Goal: Task Accomplishment & Management: Use online tool/utility

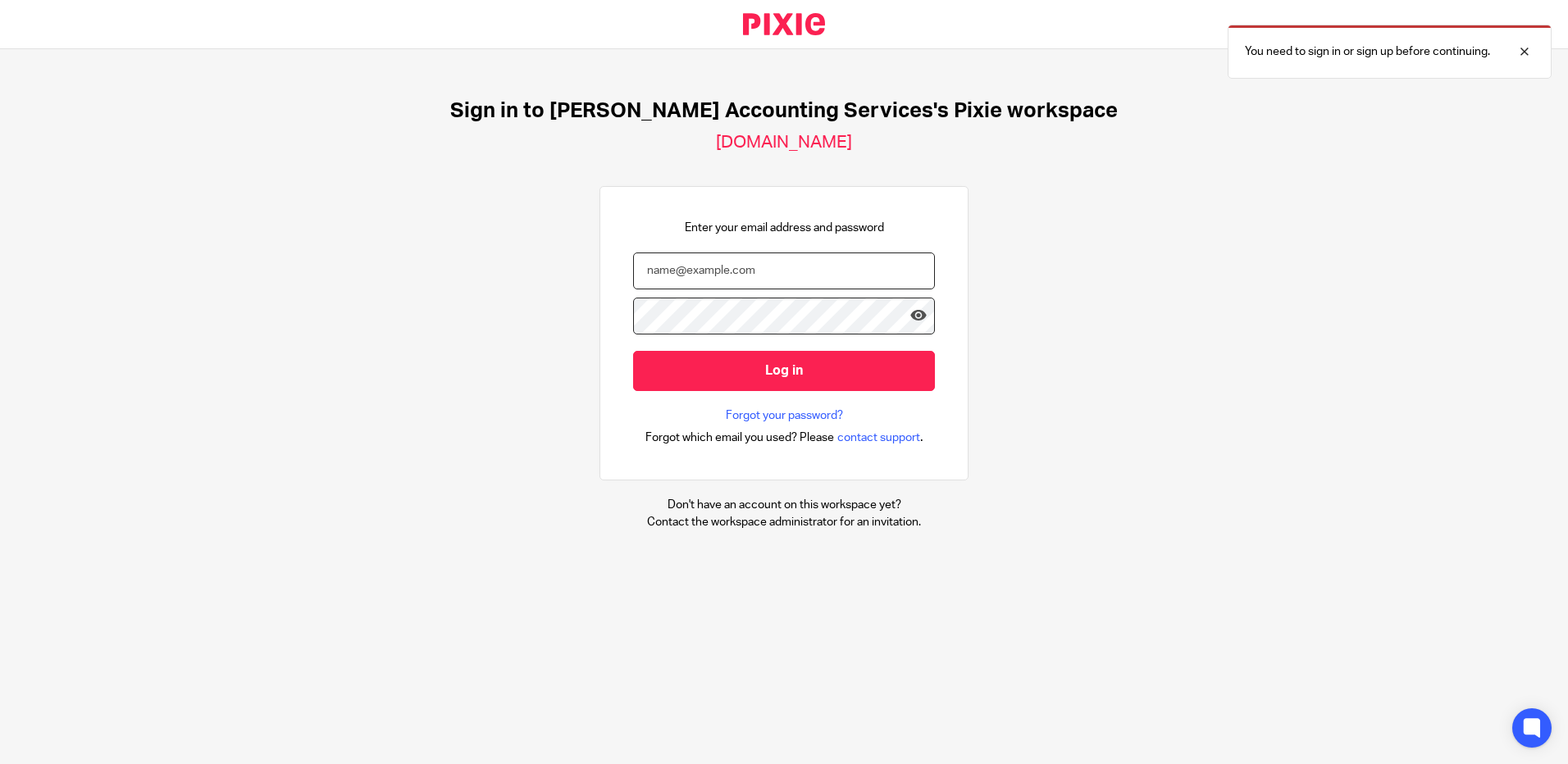
type input "[EMAIL_ADDRESS][DOMAIN_NAME]"
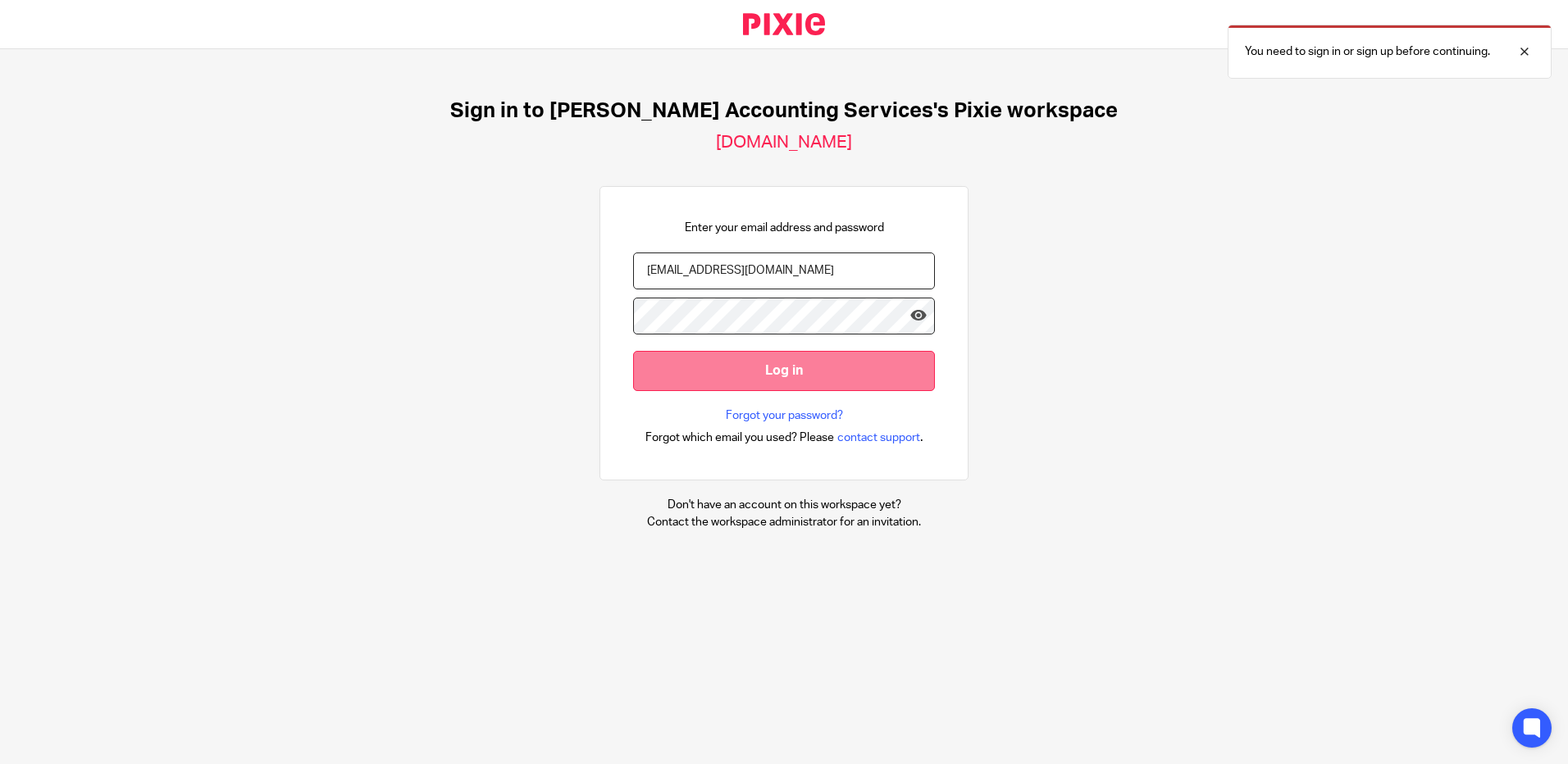
click at [747, 371] on input "Log in" at bounding box center [784, 371] width 302 height 40
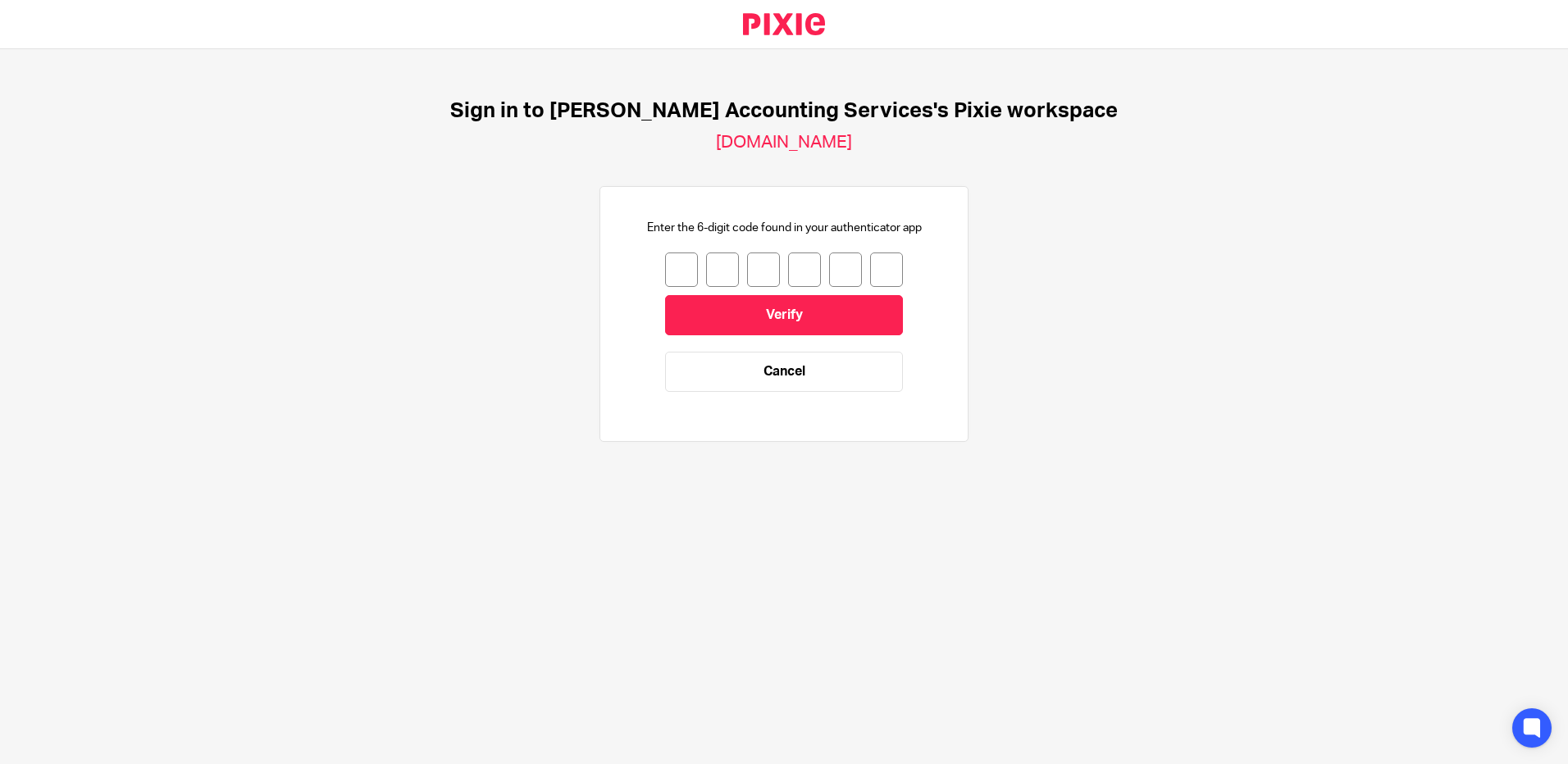
drag, startPoint x: 669, startPoint y: 266, endPoint x: 675, endPoint y: 278, distance: 13.4
click at [672, 269] on input "number" at bounding box center [681, 270] width 33 height 35
type input "5"
type input "0"
type input "4"
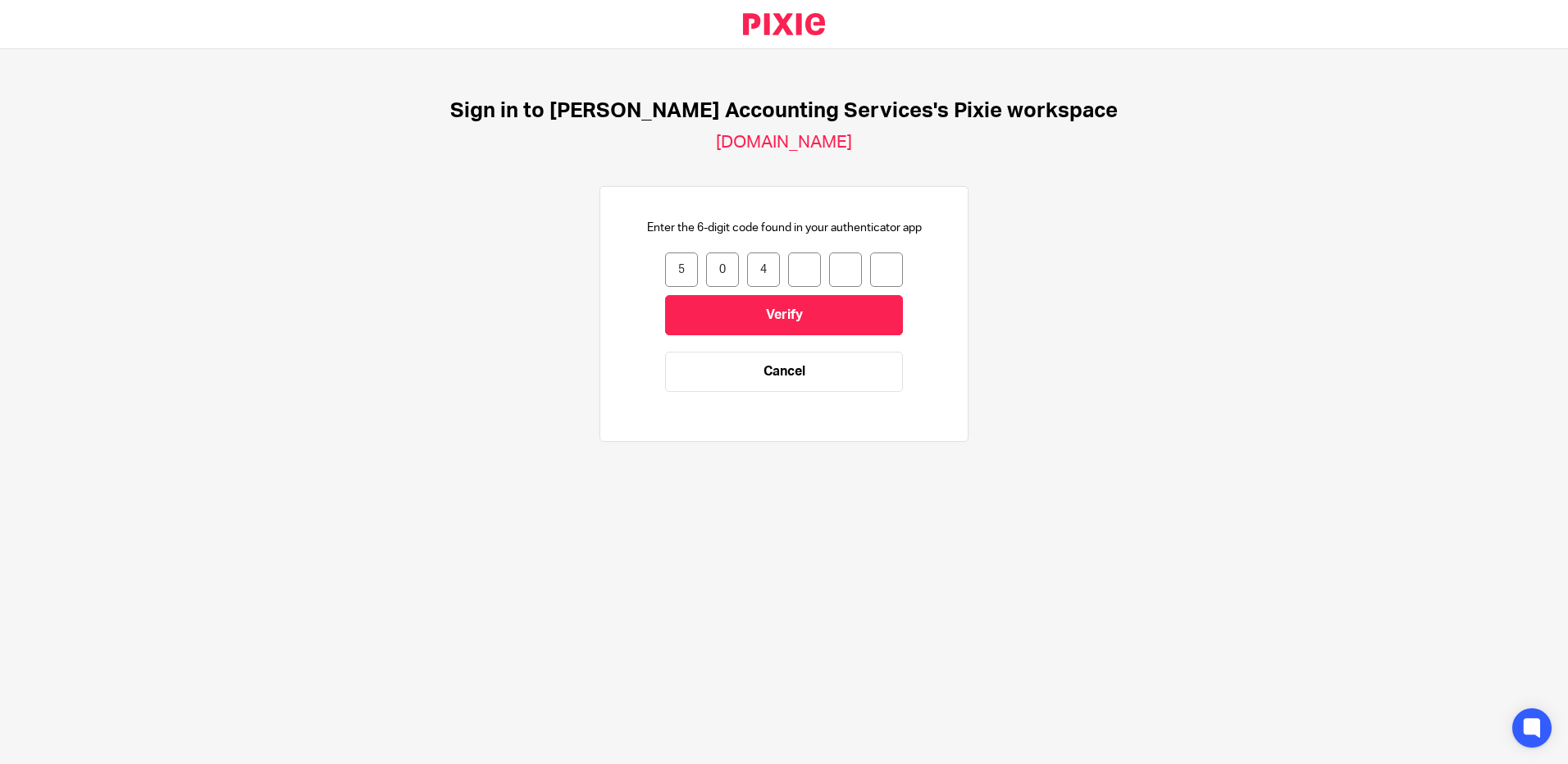
type input "2"
type input "9"
type input "5"
click at [720, 323] on input "Verify" at bounding box center [783, 316] width 237 height 40
click at [676, 273] on input "number" at bounding box center [681, 270] width 33 height 35
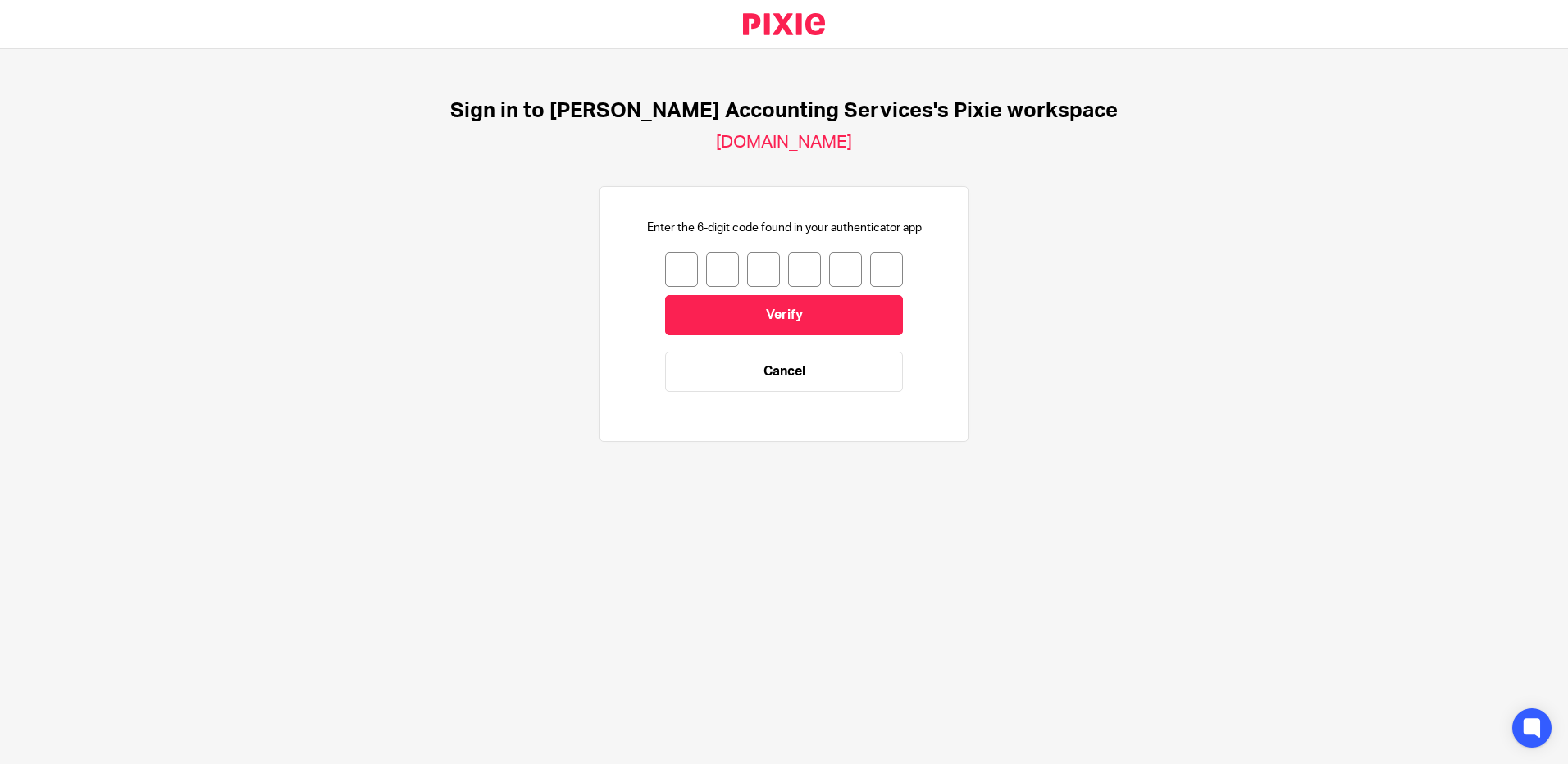
click at [672, 267] on input "number" at bounding box center [681, 270] width 33 height 35
type input "2"
type input "9"
type input "4"
type input "5"
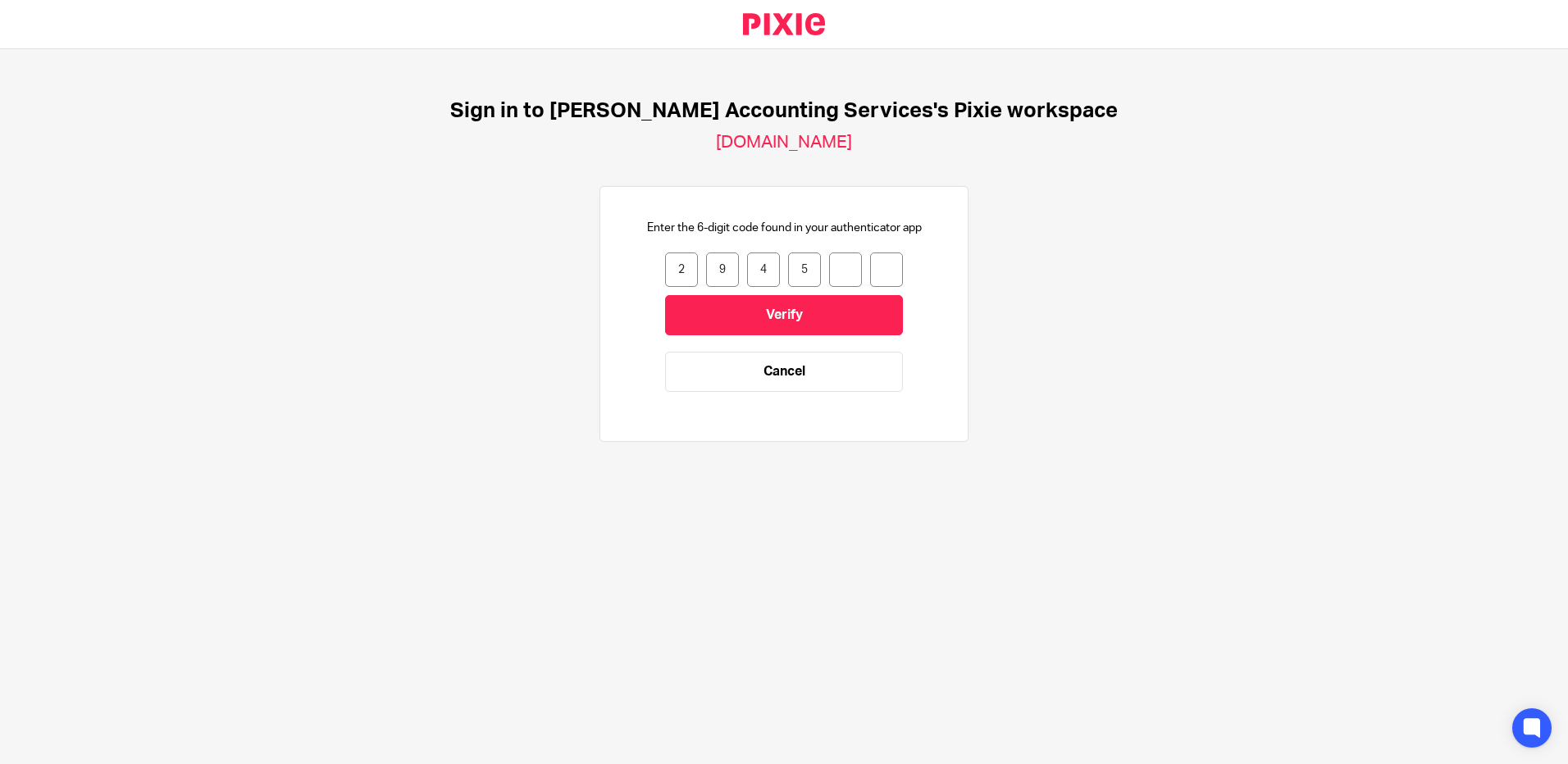
type input "6"
type input "4"
click at [731, 328] on input "Verify" at bounding box center [783, 316] width 237 height 40
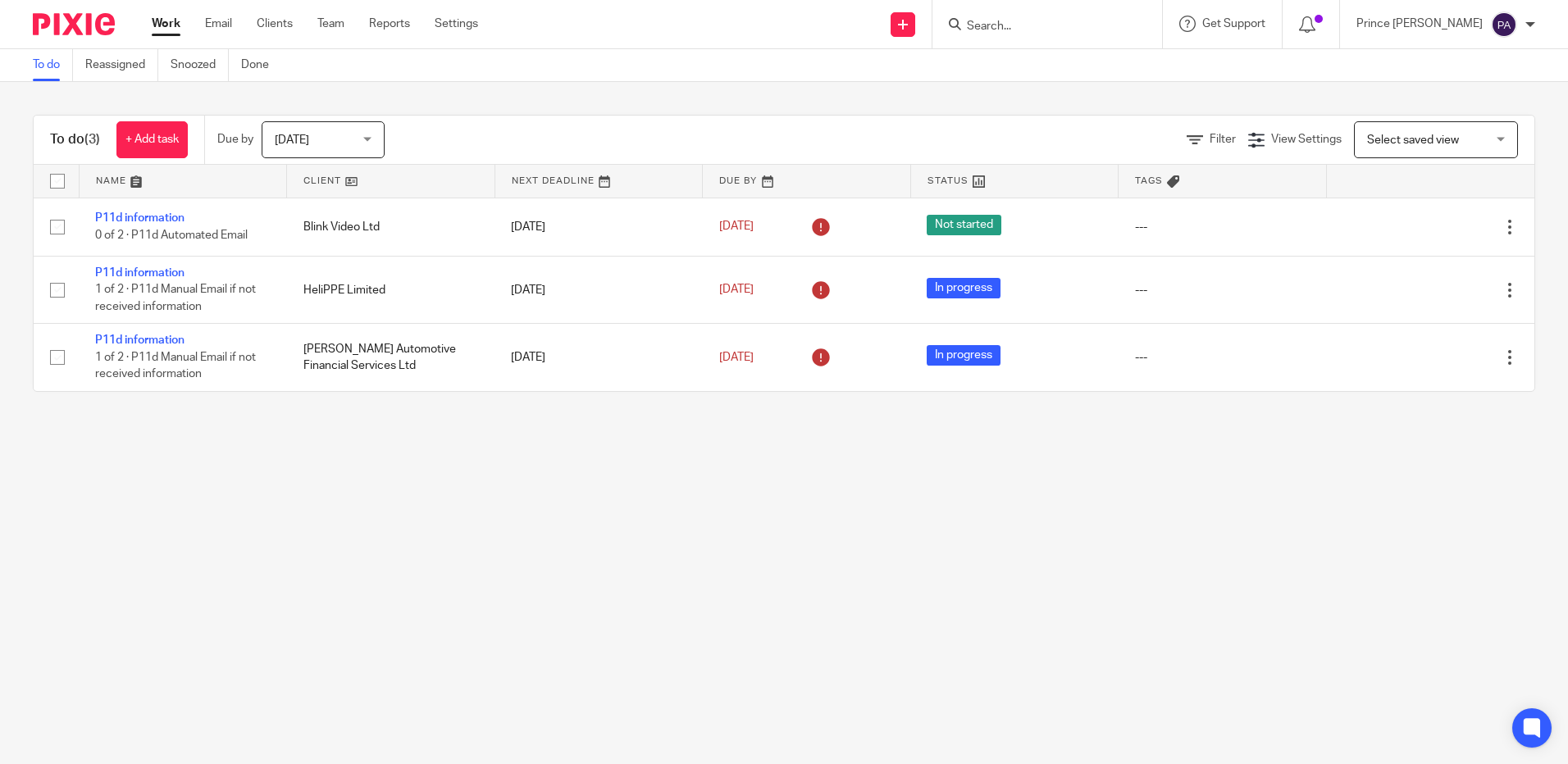
drag, startPoint x: 647, startPoint y: 542, endPoint x: 650, endPoint y: 521, distance: 21.2
click at [647, 542] on main "To do Reassigned Snoozed Done To do (3) + Add task Due by Today Today Today Tom…" at bounding box center [784, 382] width 1568 height 764
click at [1043, 23] on input "Search" at bounding box center [1039, 27] width 147 height 15
type input "hyg"
click at [1068, 63] on link at bounding box center [1110, 70] width 295 height 37
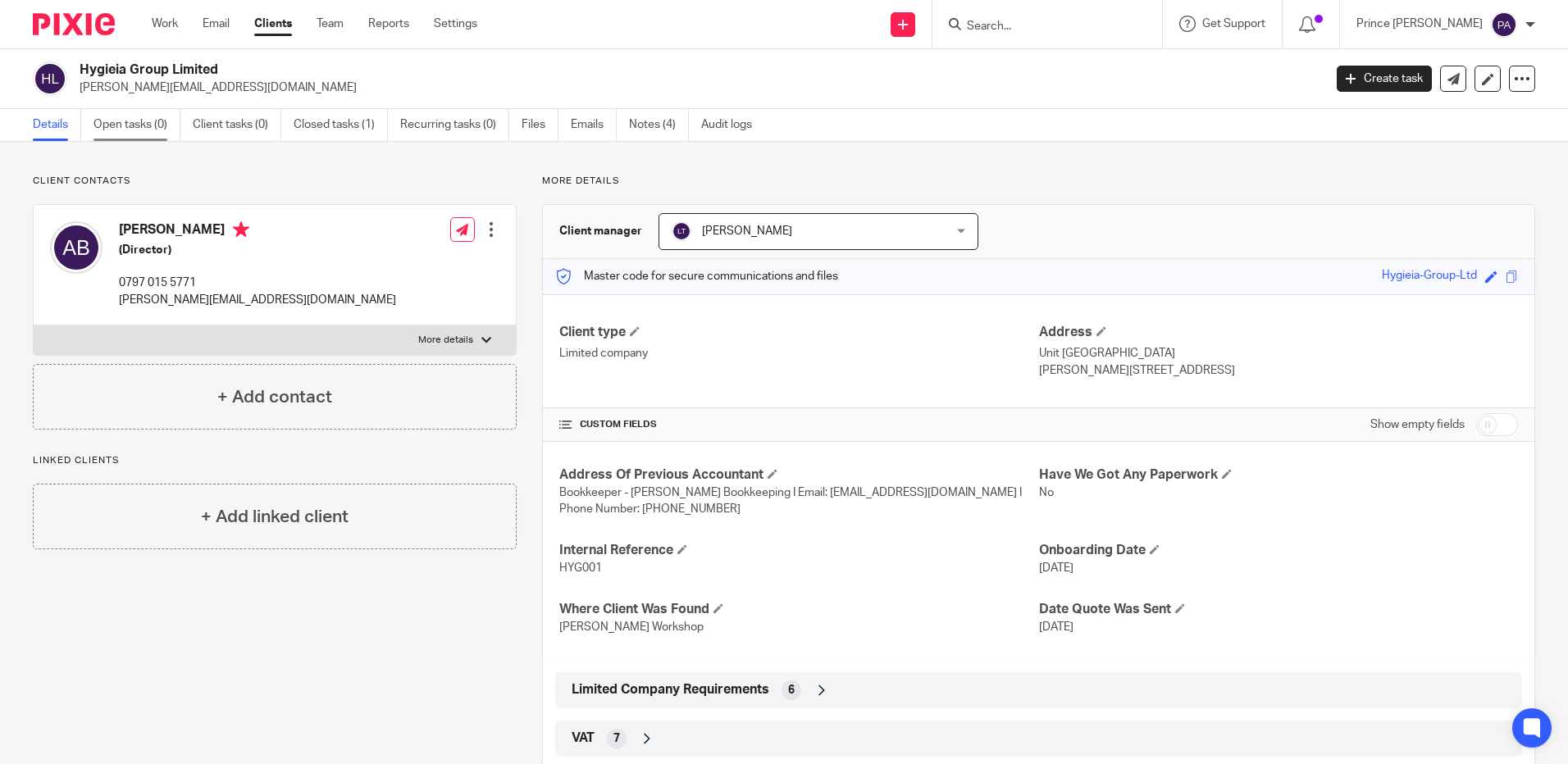
click at [147, 125] on link "Open tasks (0)" at bounding box center [137, 125] width 87 height 32
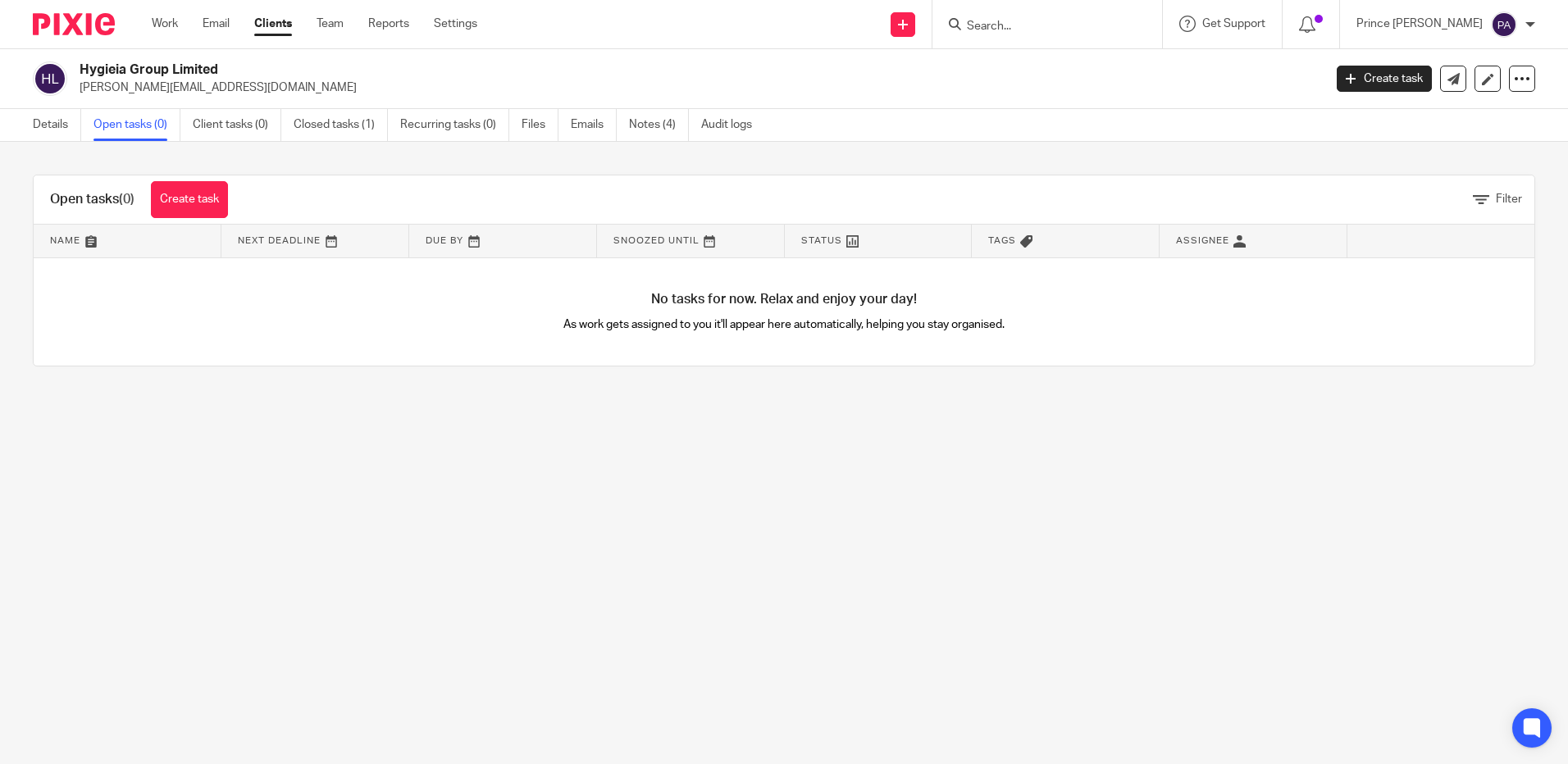
click at [1220, 485] on main "Hygieia Group Limited [PERSON_NAME][EMAIL_ADDRESS][DOMAIN_NAME] Create task Upd…" at bounding box center [784, 382] width 1568 height 764
click at [1005, 14] on form at bounding box center [1052, 24] width 175 height 21
click at [1000, 24] on input "Search" at bounding box center [1039, 27] width 147 height 15
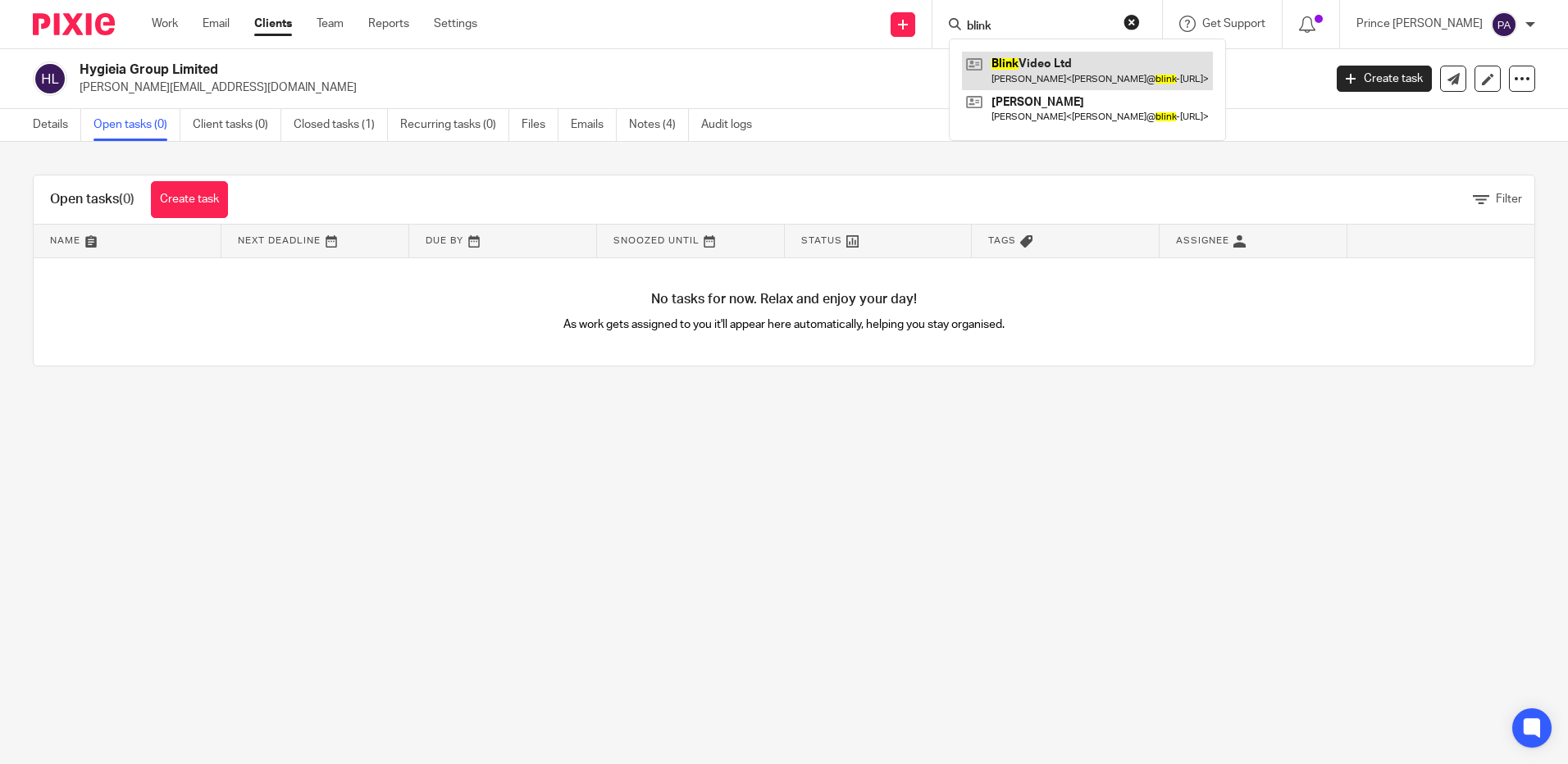
type input "blink"
click at [1042, 71] on link at bounding box center [1088, 70] width 251 height 37
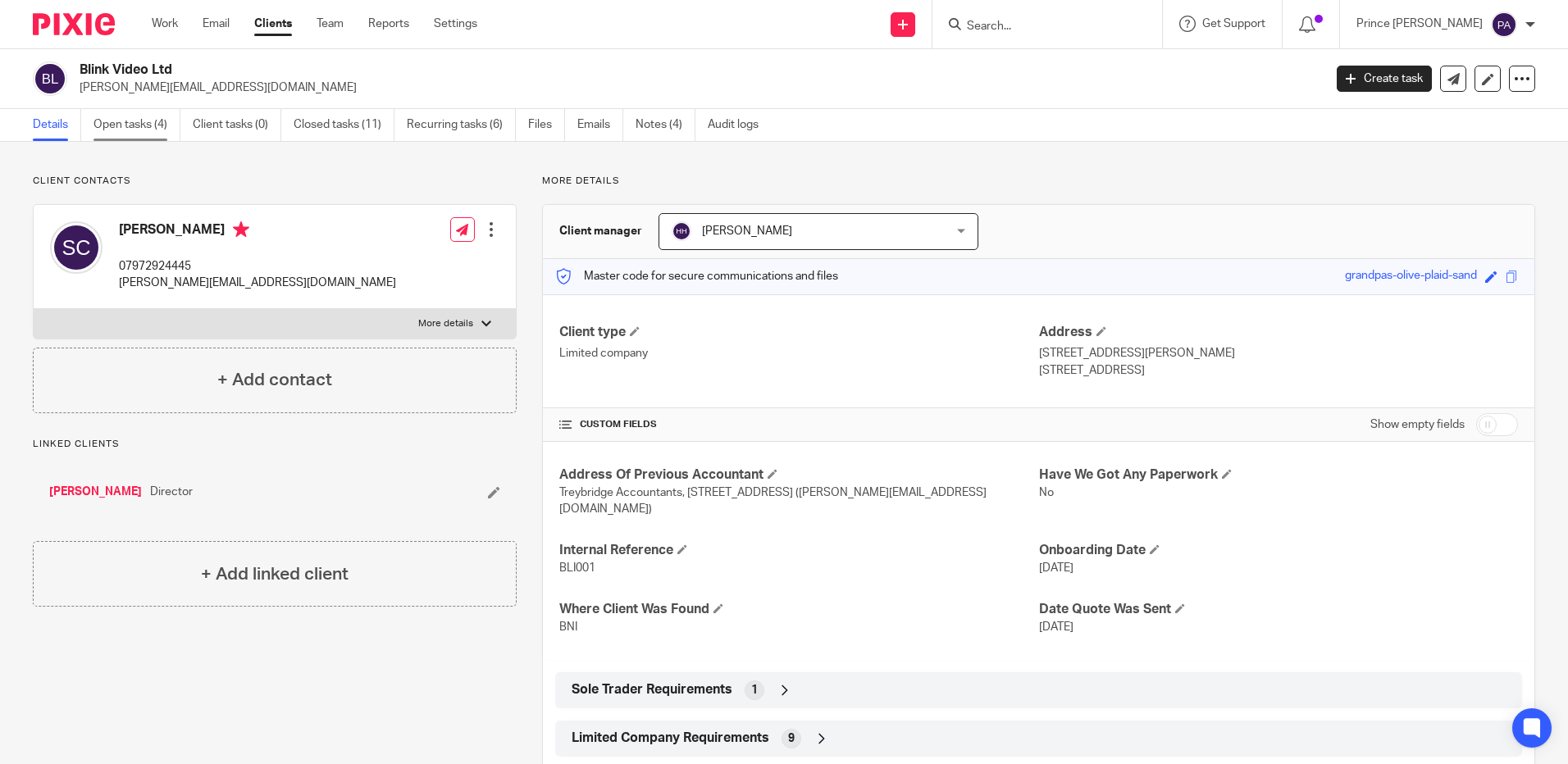
click at [127, 113] on link "Open tasks (4)" at bounding box center [137, 125] width 87 height 32
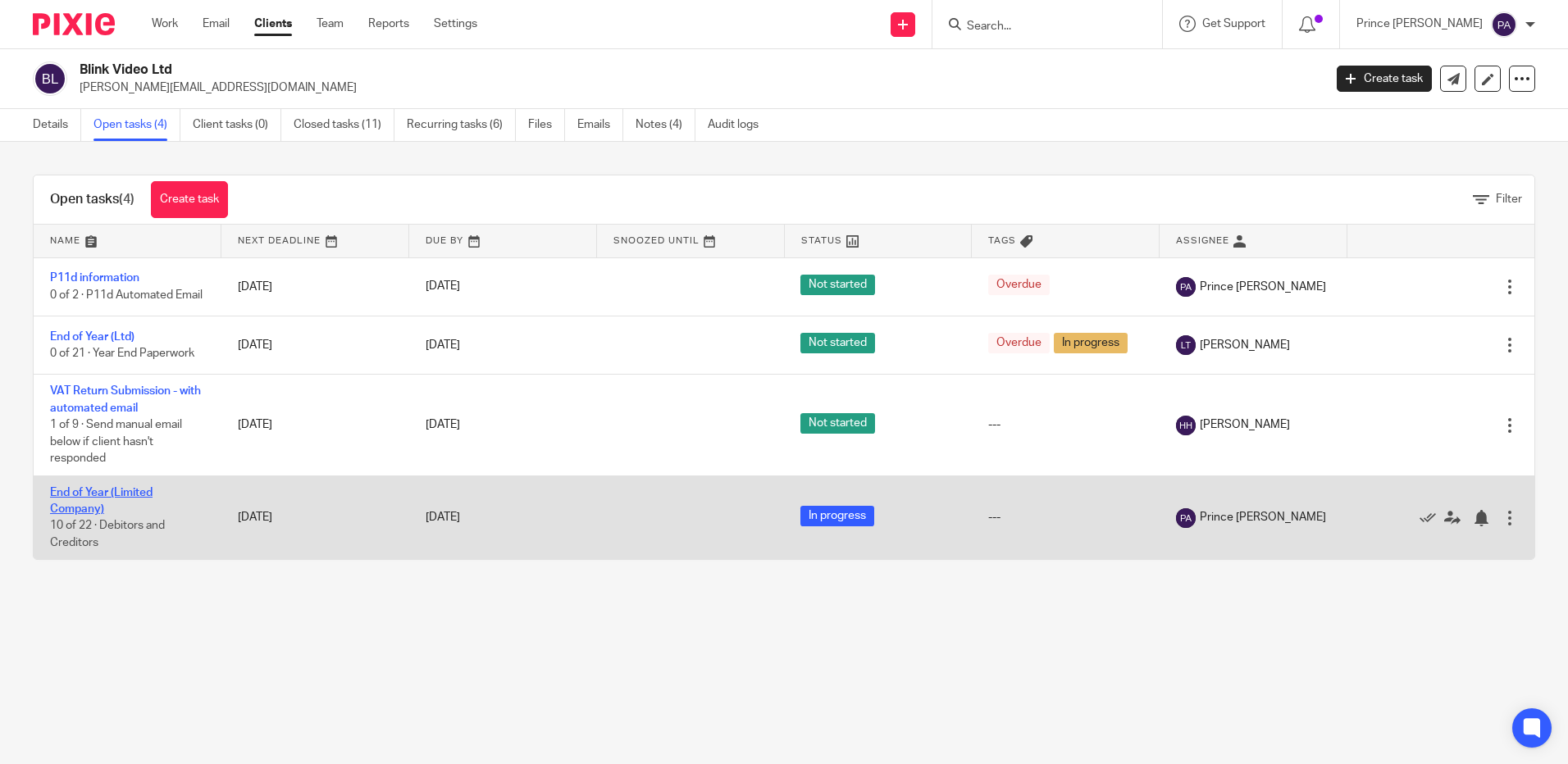
click at [102, 515] on link "End of Year (Limited Company)" at bounding box center [101, 501] width 103 height 28
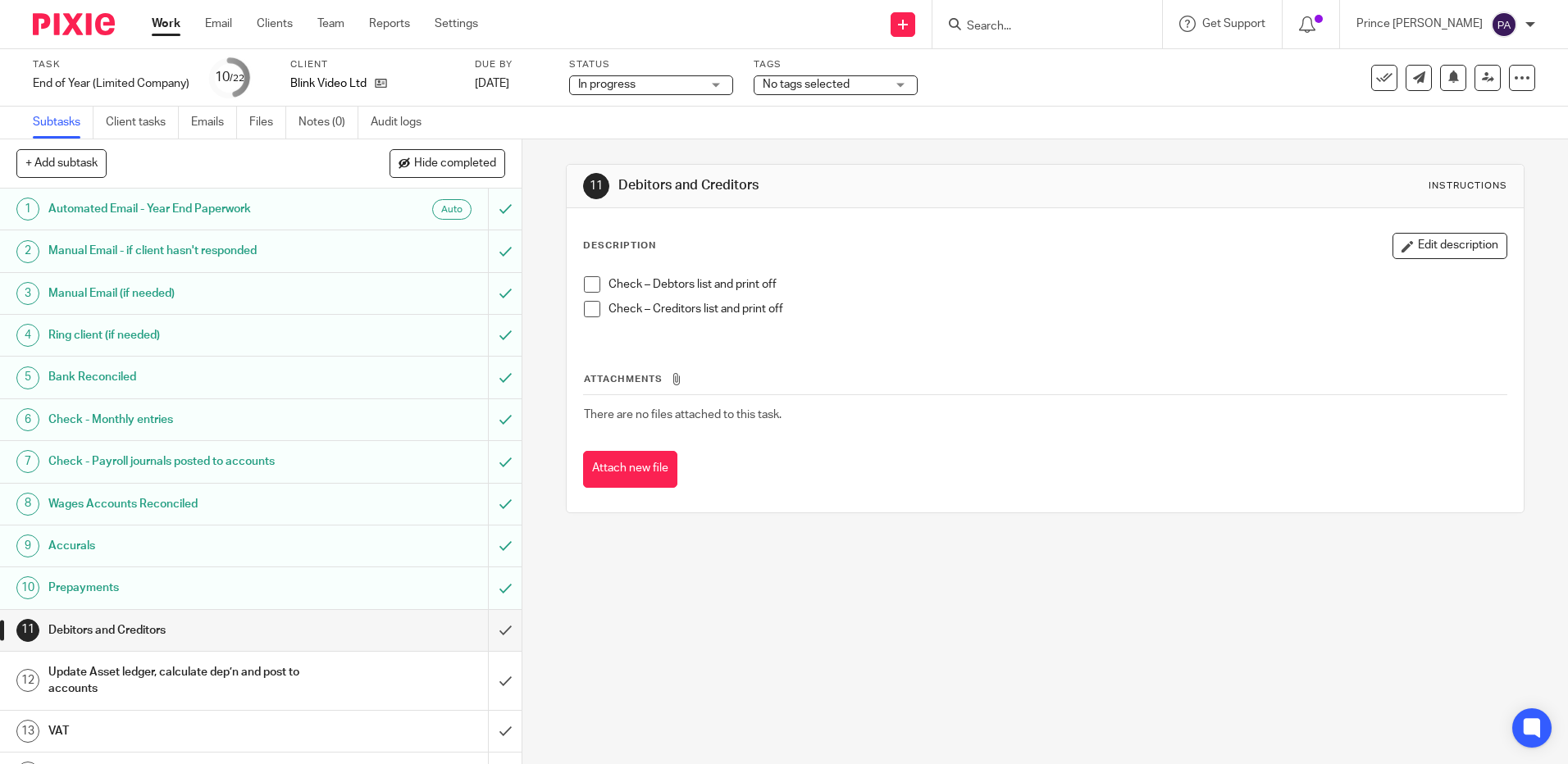
click at [113, 419] on h1 "Check - Monthly entries" at bounding box center [189, 419] width 282 height 25
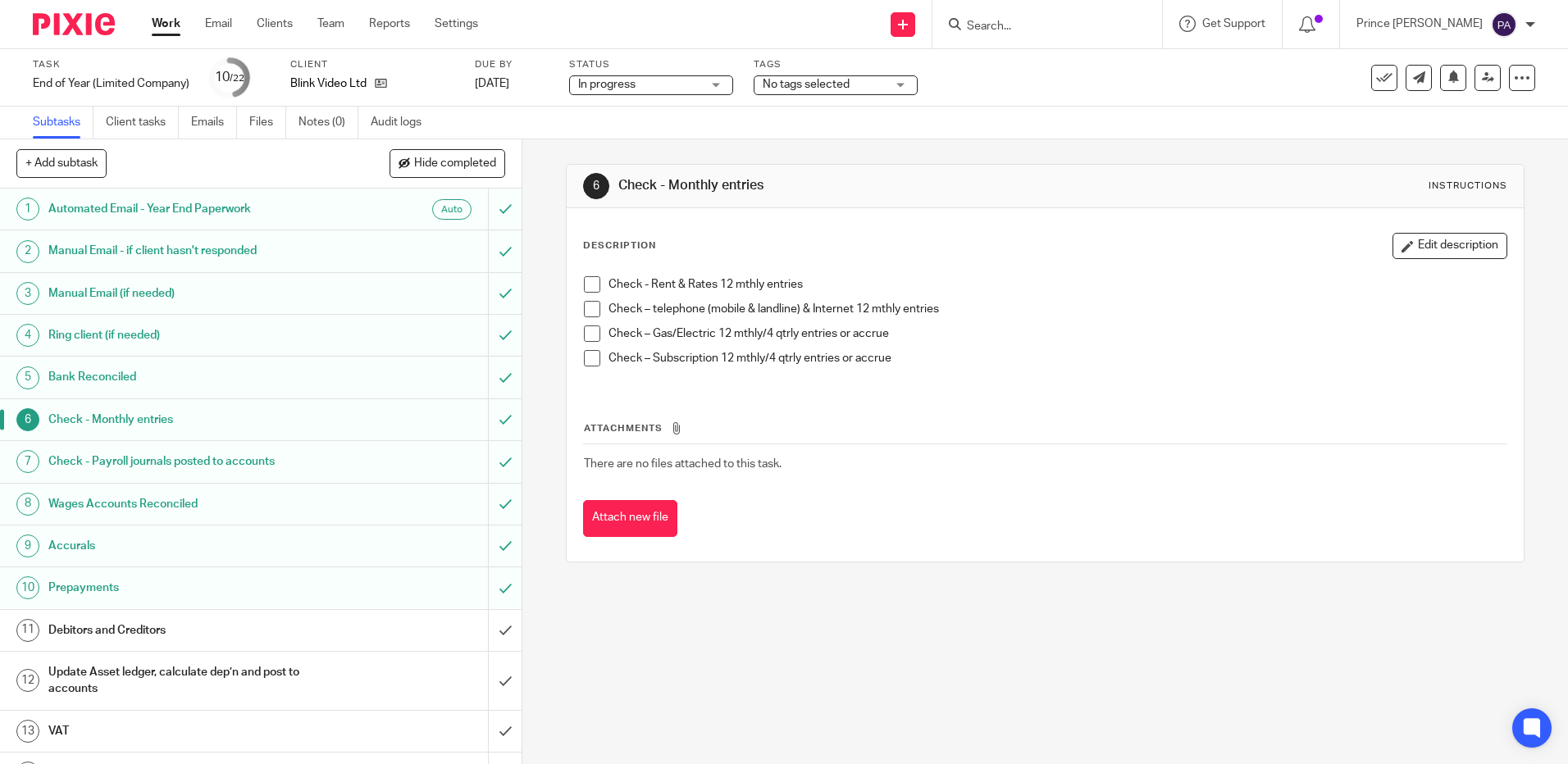
click at [593, 287] on span at bounding box center [592, 285] width 16 height 16
click at [578, 310] on div "Check - Rent & Rates 12 mthly entries Check – telephone (mobile & landline) & I…" at bounding box center [1045, 327] width 939 height 119
click at [588, 308] on span at bounding box center [592, 309] width 16 height 16
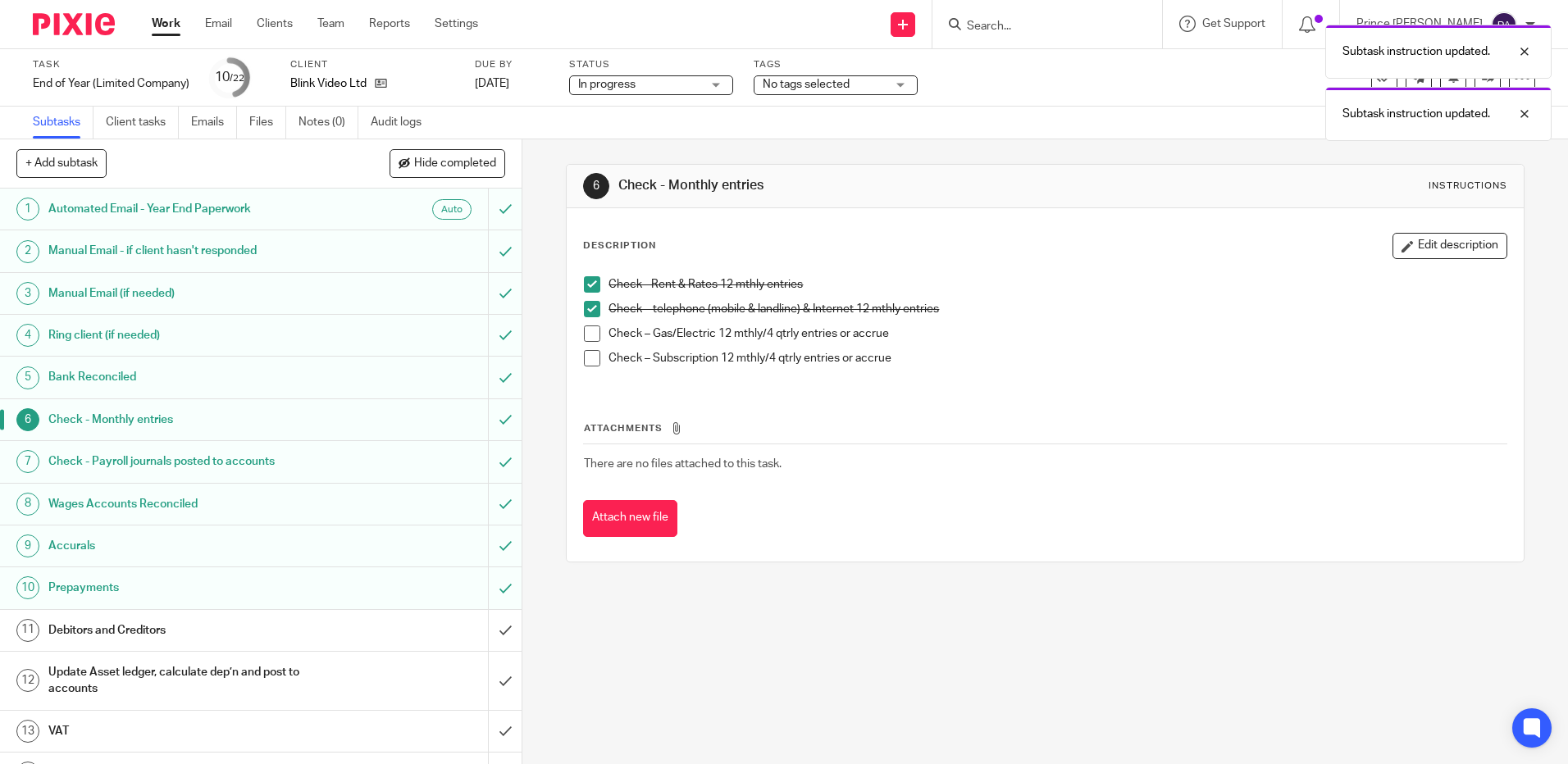
click at [590, 331] on span at bounding box center [592, 334] width 16 height 16
click at [588, 362] on span at bounding box center [592, 358] width 16 height 16
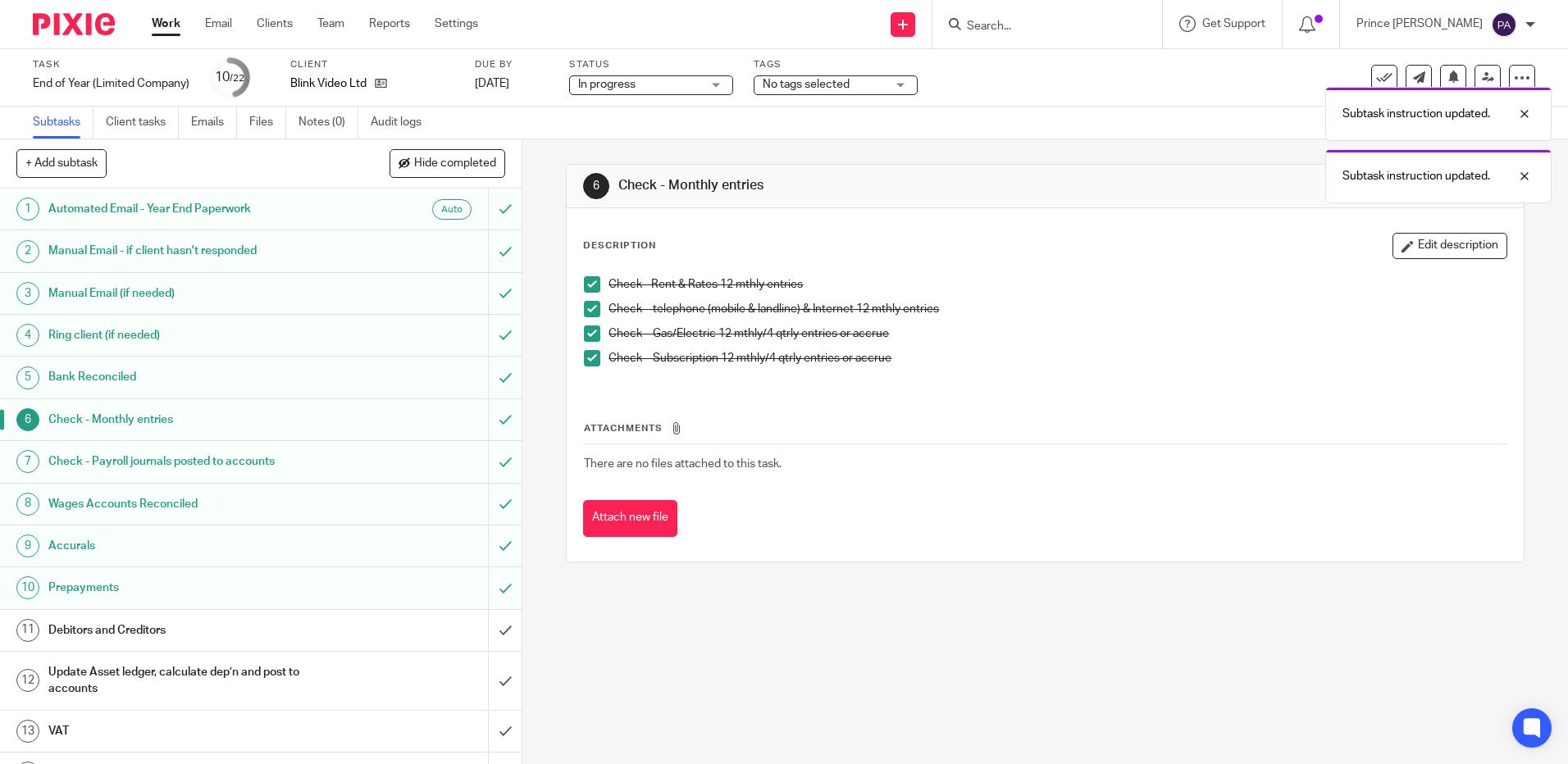
click at [106, 460] on h1 "Check - Payroll journals posted to accounts" at bounding box center [189, 461] width 282 height 25
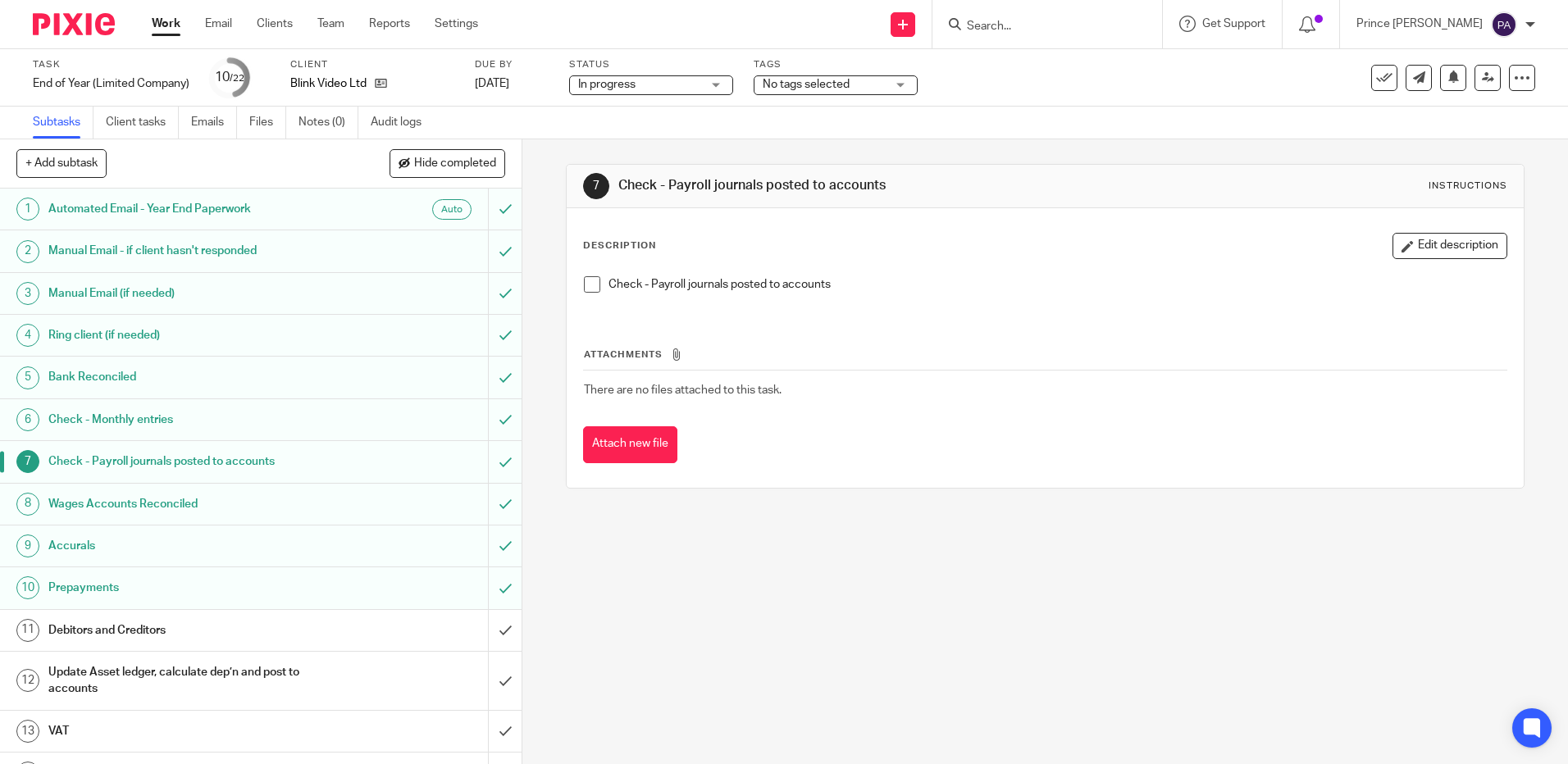
click at [588, 280] on span at bounding box center [592, 285] width 16 height 16
click at [96, 506] on h1 "Wages Accounts Reconciled" at bounding box center [189, 504] width 282 height 25
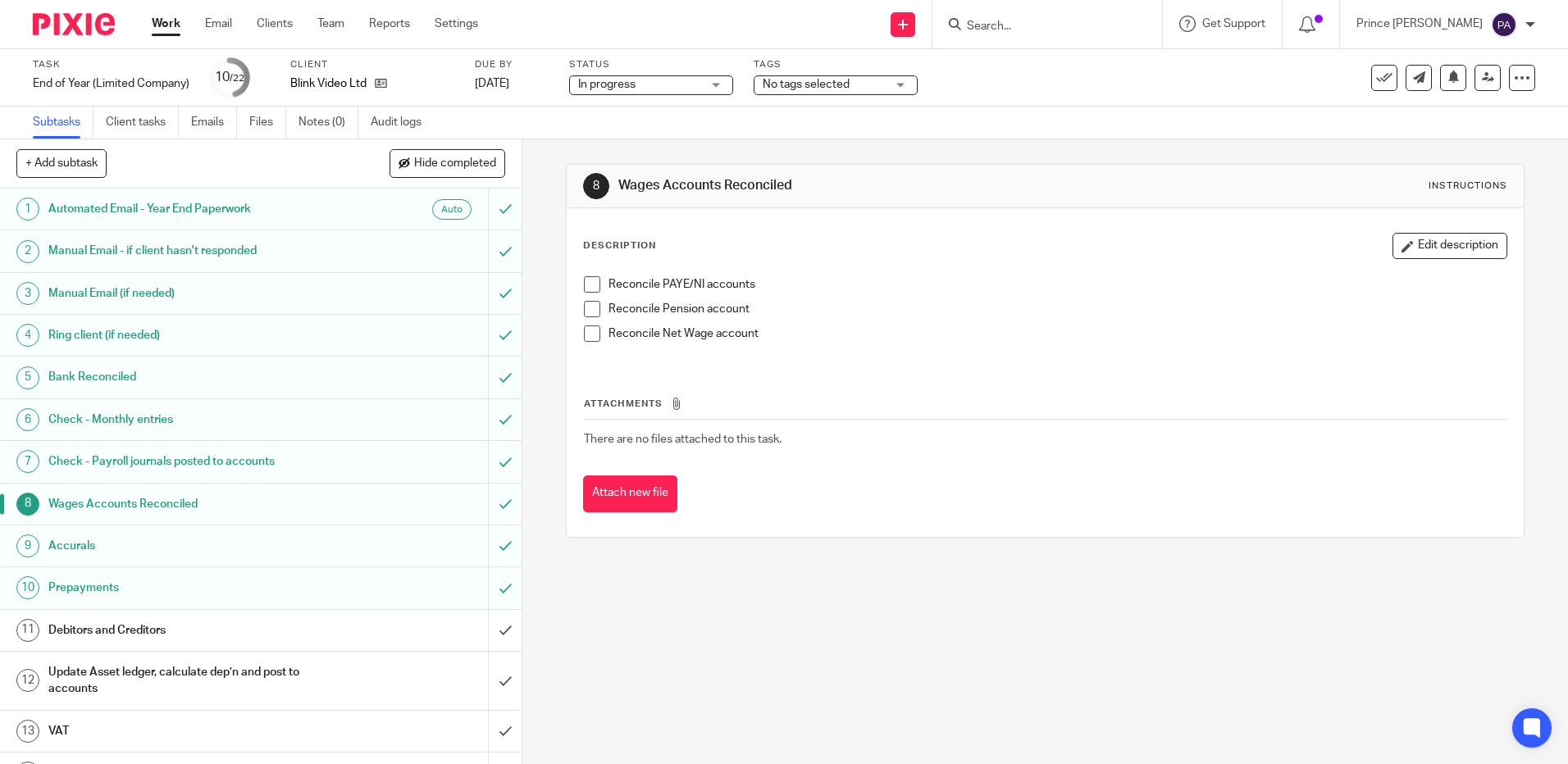
click at [588, 283] on span at bounding box center [592, 285] width 16 height 16
click at [585, 307] on span at bounding box center [592, 309] width 16 height 16
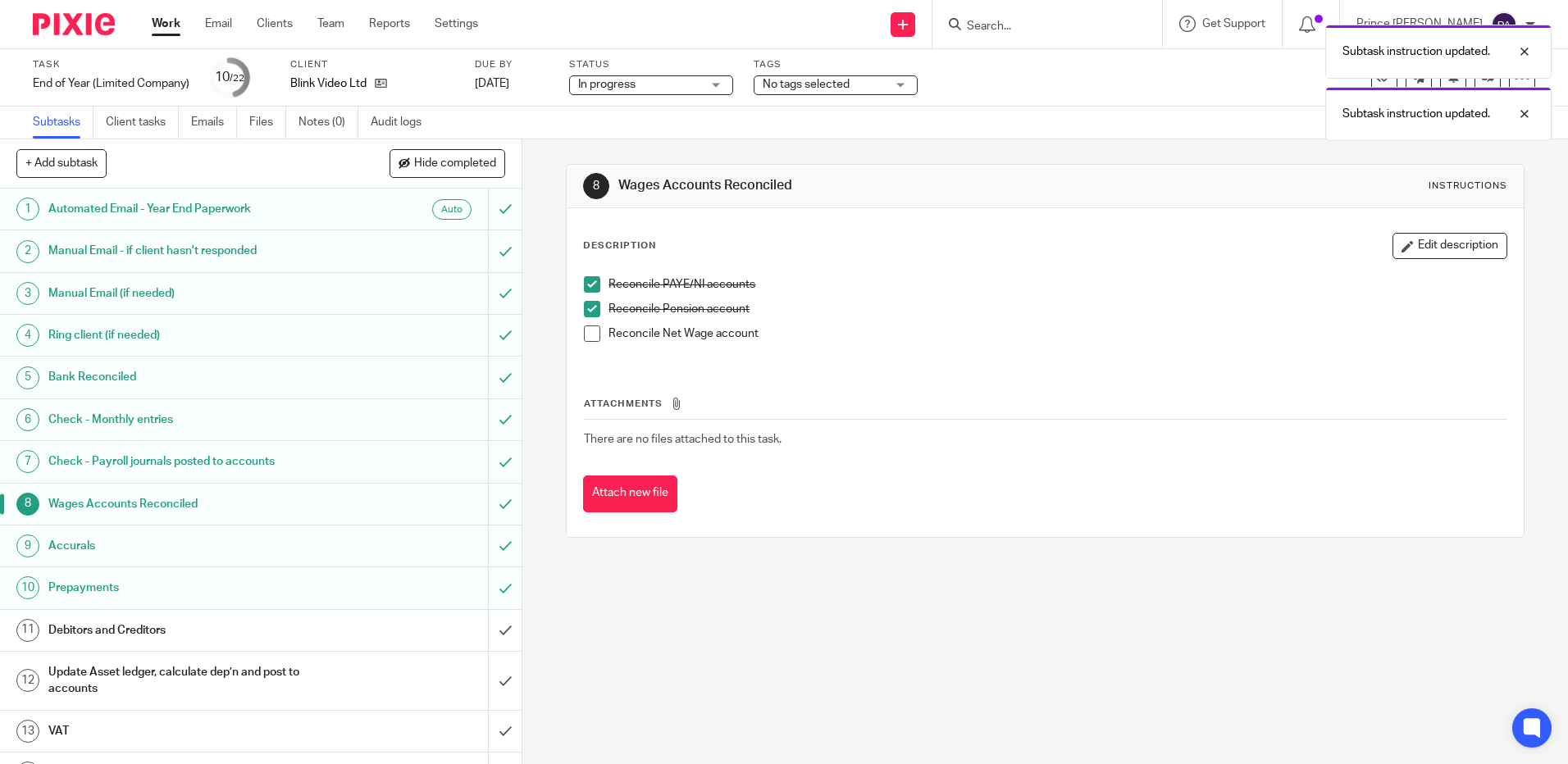
click at [586, 335] on span at bounding box center [592, 334] width 16 height 16
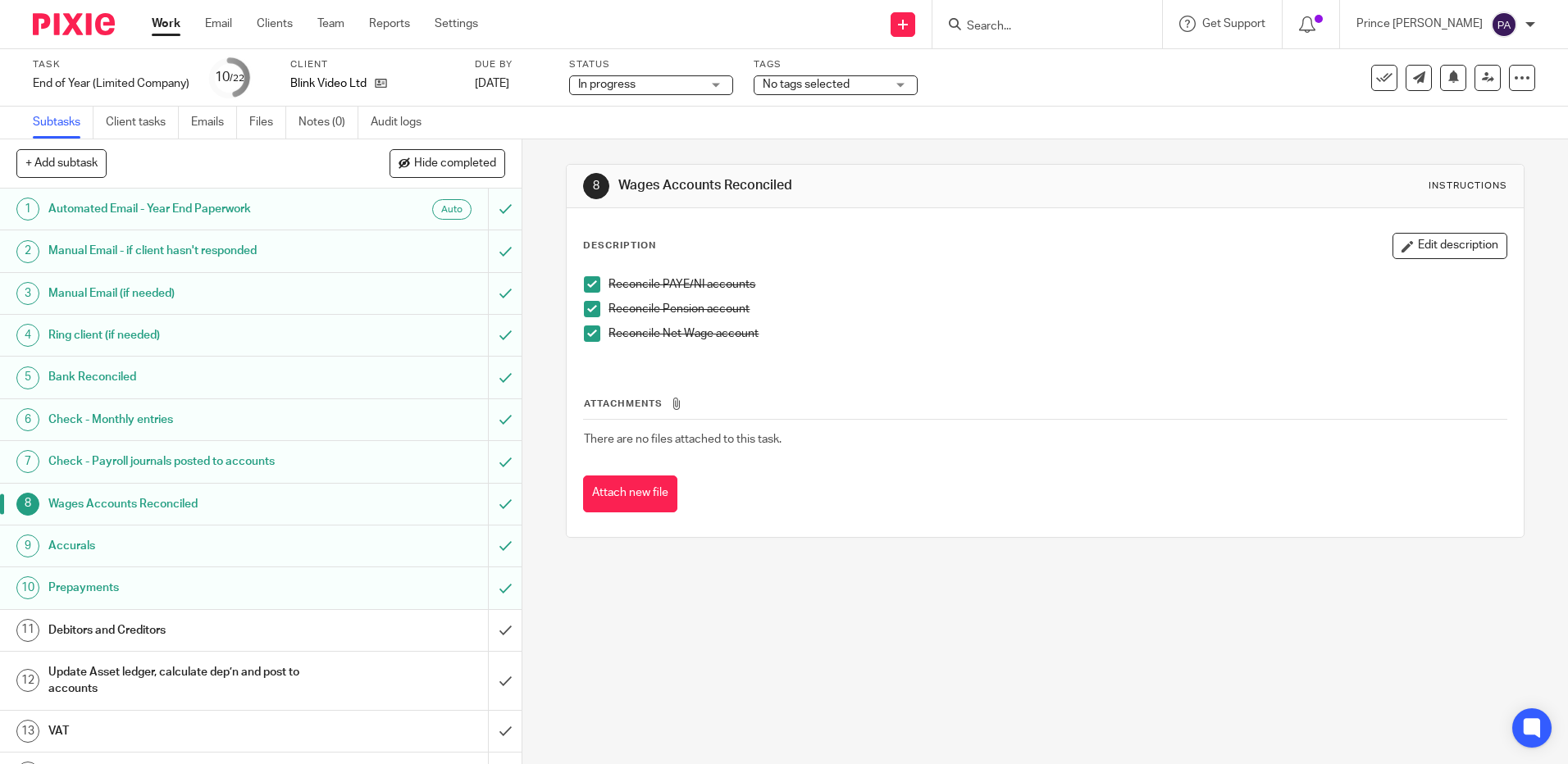
click at [71, 550] on h1 "Accurals" at bounding box center [189, 546] width 282 height 25
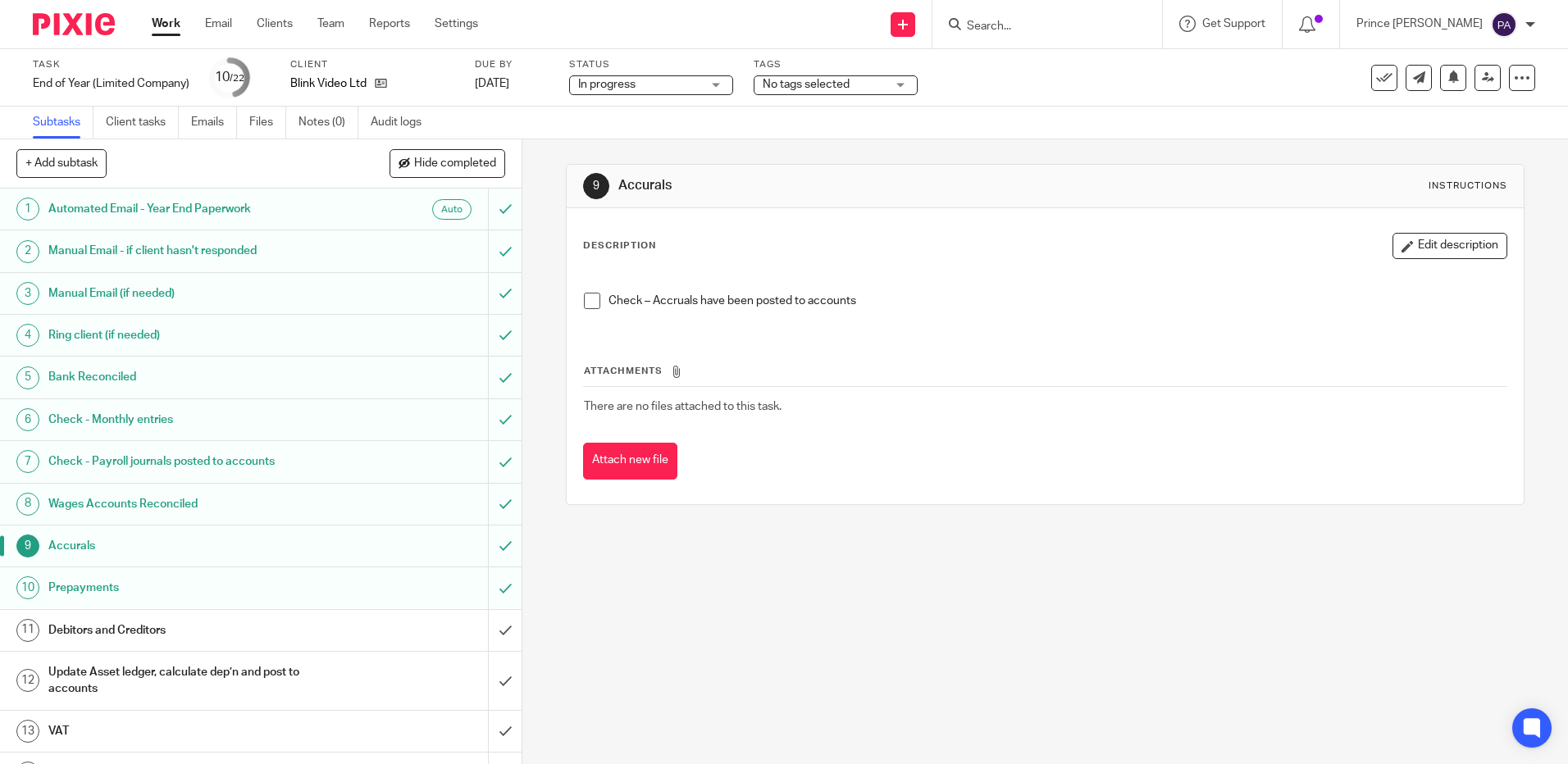
click at [95, 587] on h1 "Prepayments" at bounding box center [189, 588] width 282 height 25
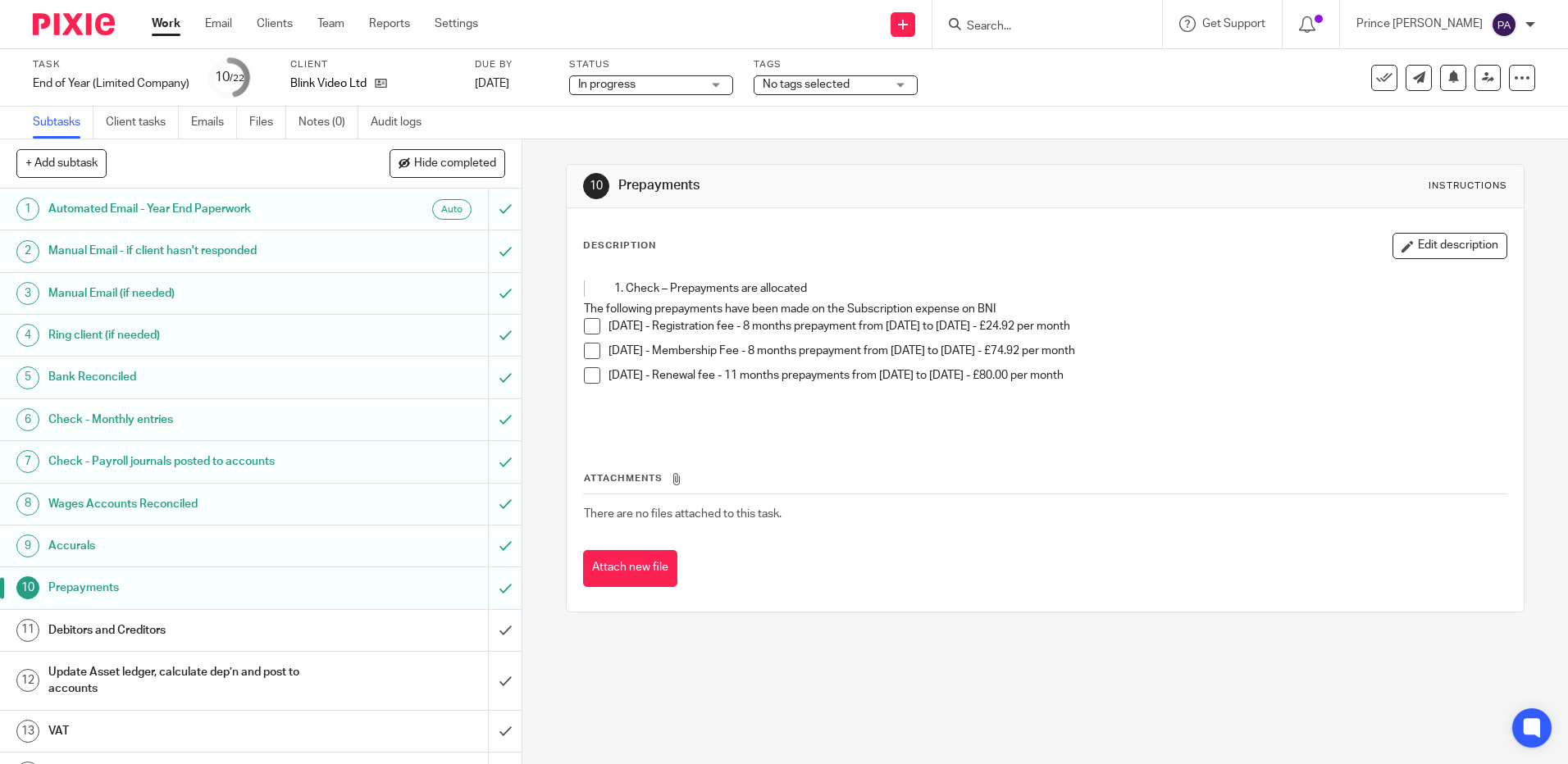
click at [588, 327] on span at bounding box center [592, 327] width 16 height 16
click at [585, 352] on span at bounding box center [592, 351] width 16 height 16
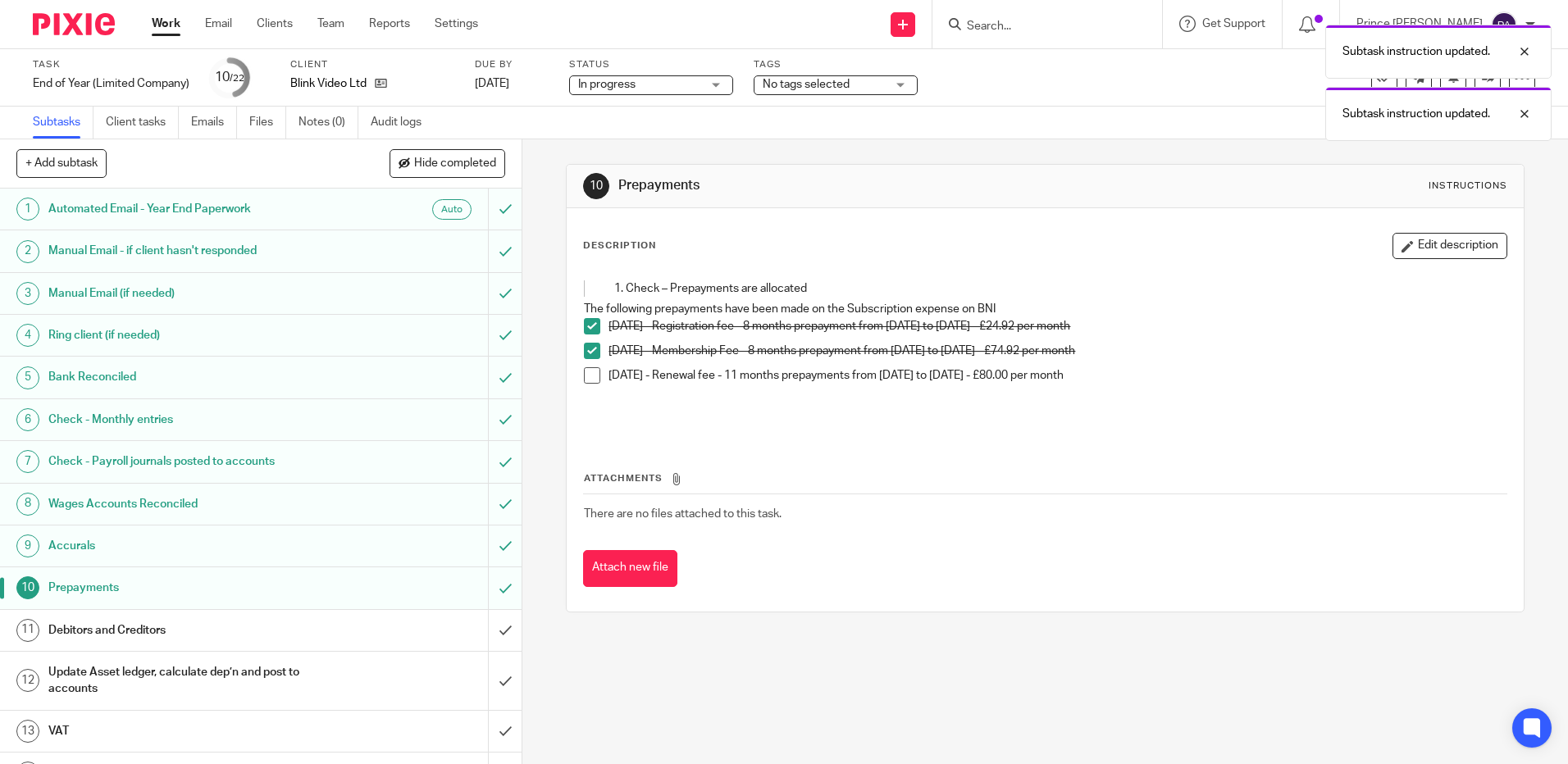
click at [586, 371] on span at bounding box center [592, 376] width 16 height 16
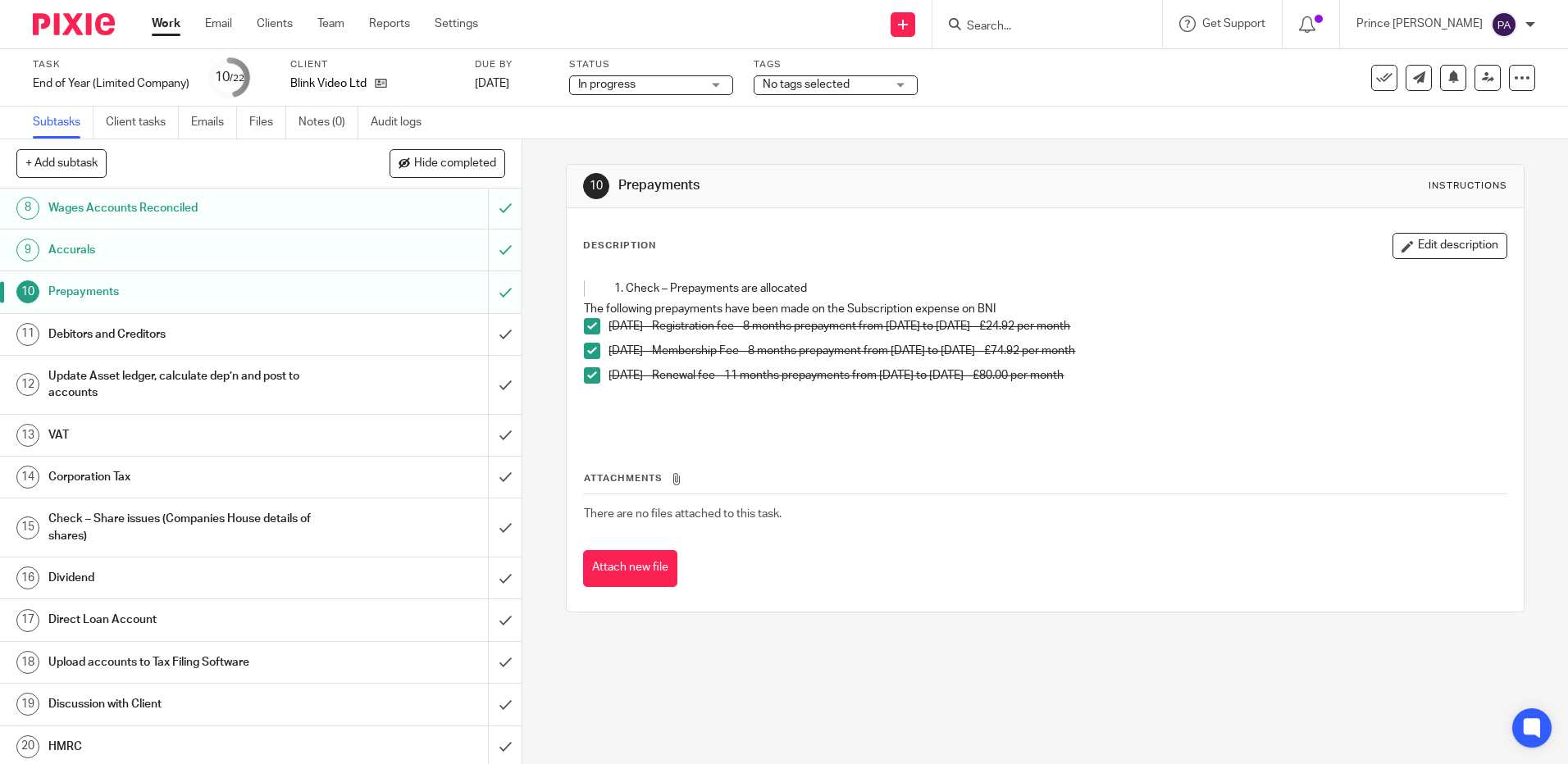
scroll to position [385, 0]
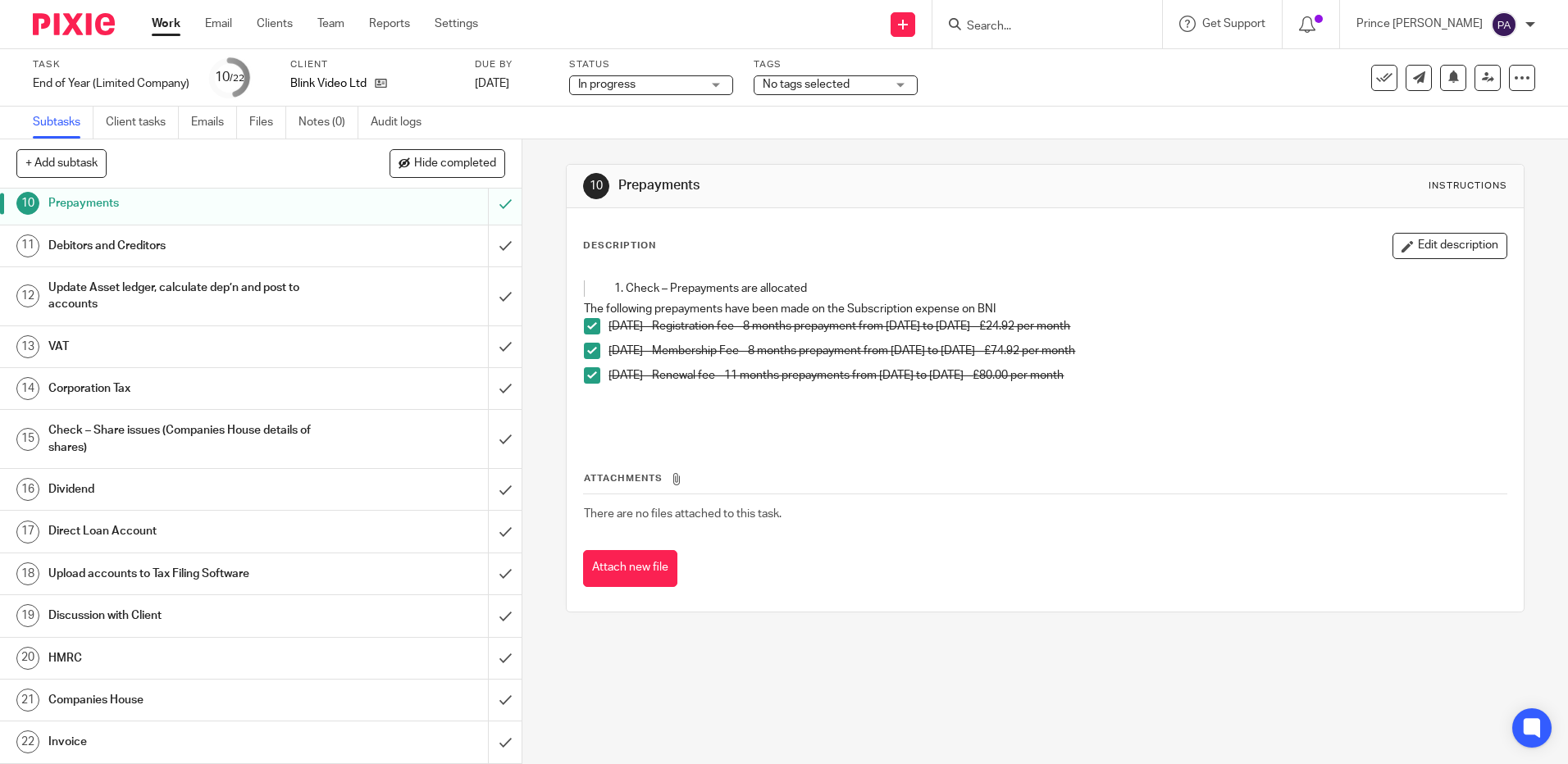
click at [1201, 290] on p "Check – Prepayments are allocated" at bounding box center [1049, 288] width 847 height 16
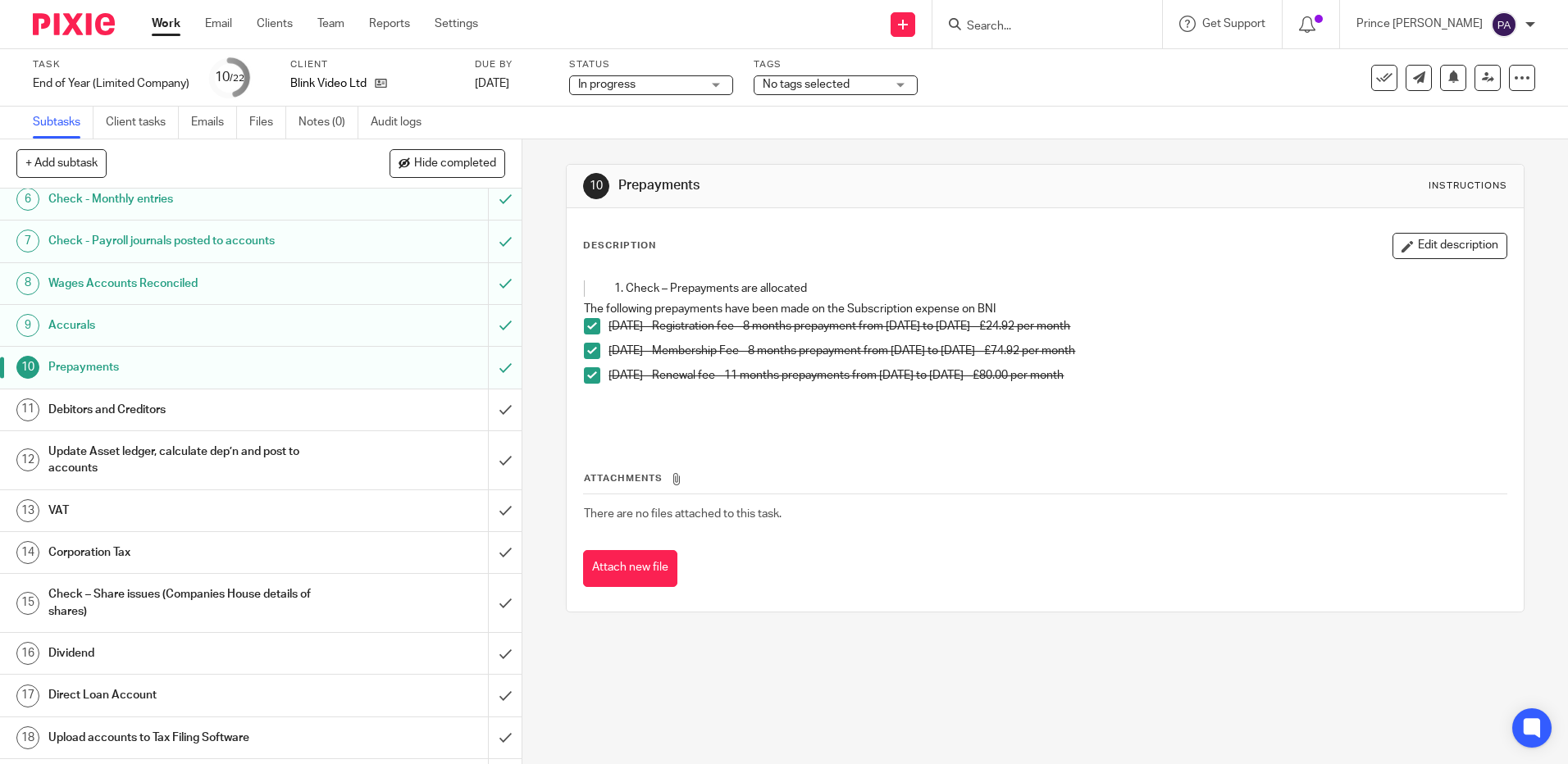
scroll to position [0, 0]
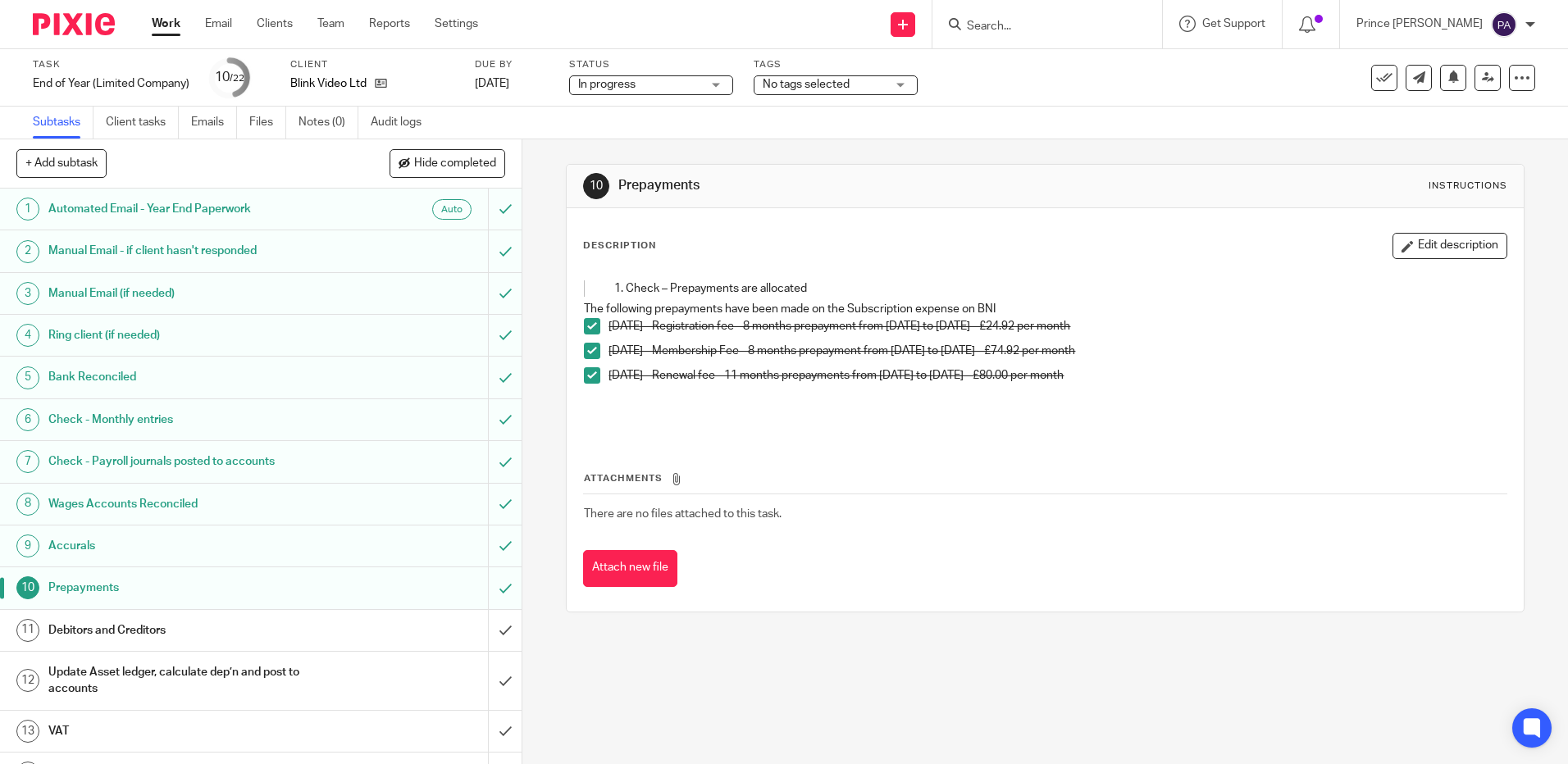
click at [1015, 24] on input "Search" at bounding box center [1039, 27] width 147 height 15
click at [222, 502] on h1 "Wages Accounts Reconciled" at bounding box center [189, 504] width 282 height 25
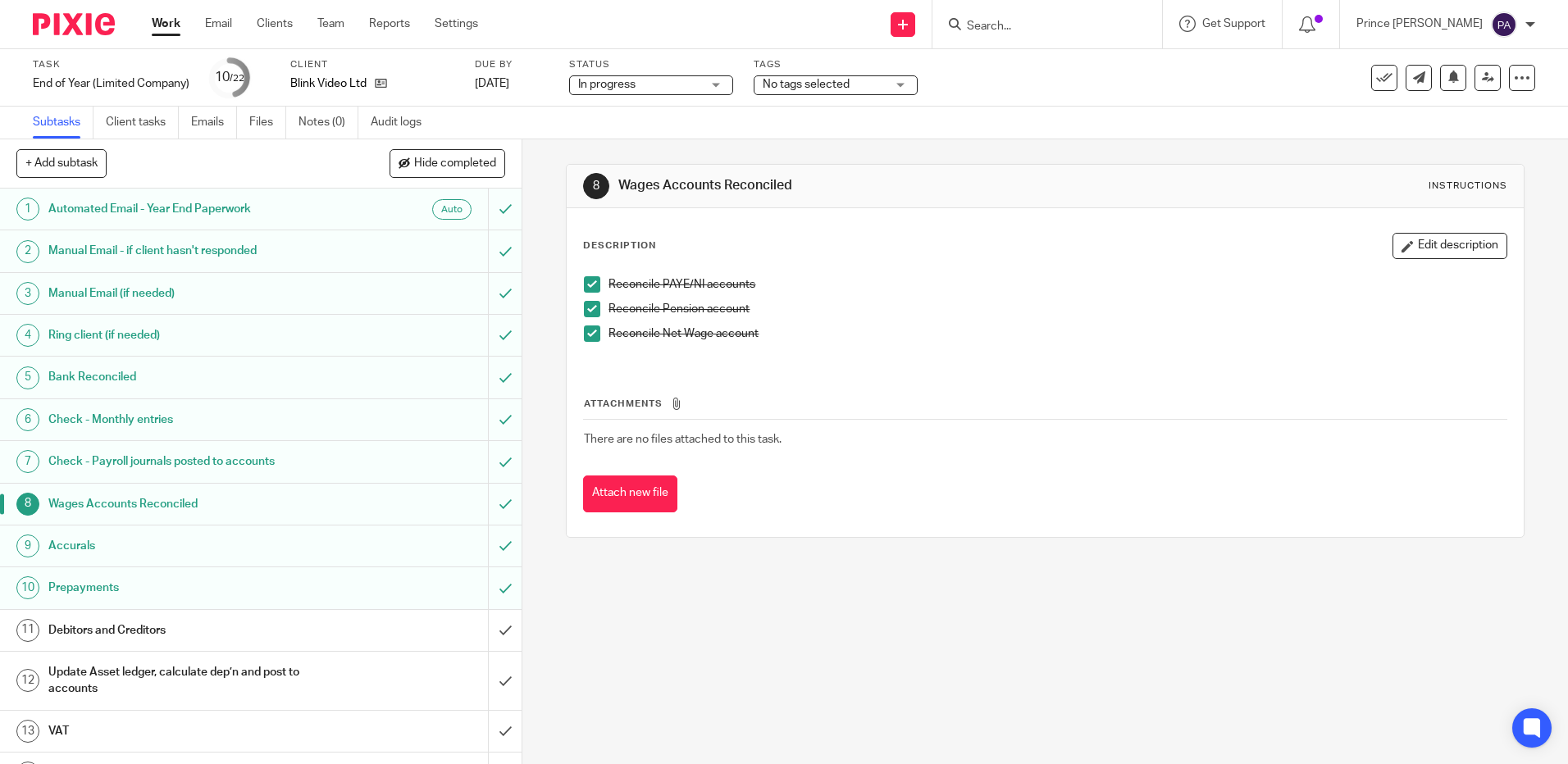
click at [597, 287] on li "Reconcile PAYE/NI accounts" at bounding box center [1044, 288] width 921 height 25
click at [584, 282] on span at bounding box center [592, 285] width 16 height 16
click at [584, 306] on span at bounding box center [592, 309] width 16 height 16
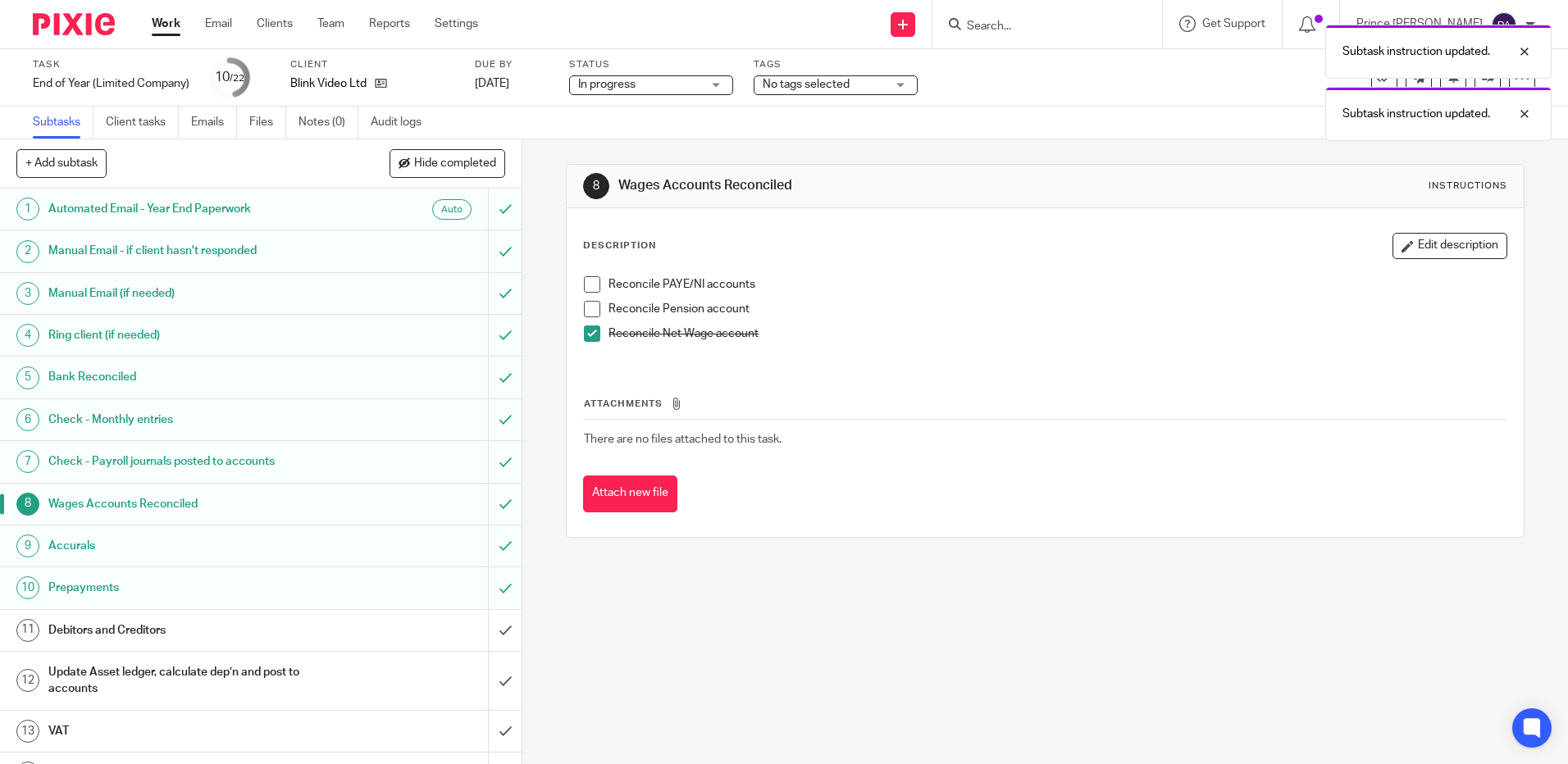
click at [587, 325] on li "Reconcile Pension account" at bounding box center [1044, 313] width 921 height 25
click at [587, 337] on span at bounding box center [592, 334] width 16 height 16
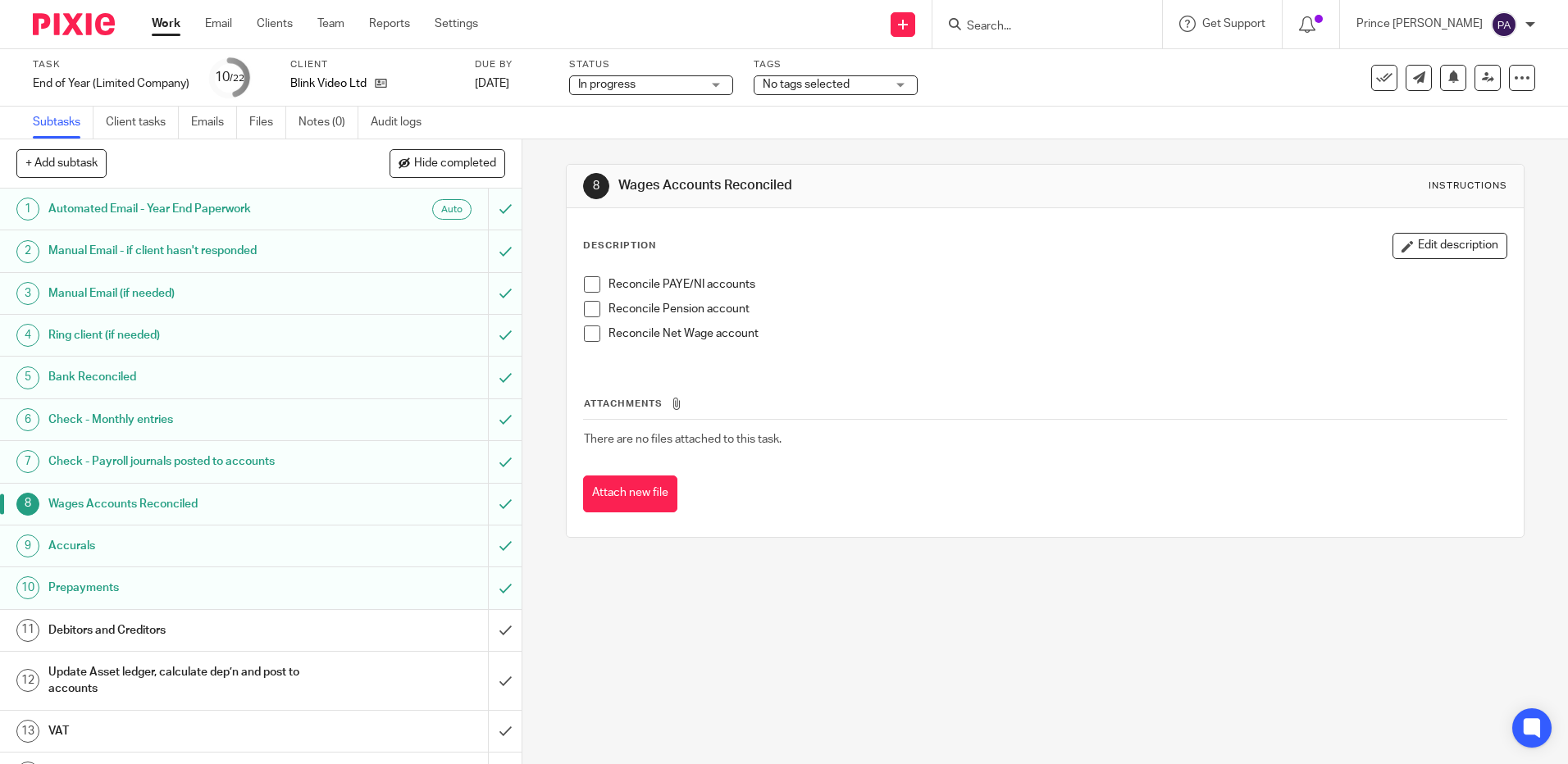
click at [1044, 41] on div at bounding box center [1047, 24] width 229 height 48
click at [1036, 29] on input "Search" at bounding box center [1039, 27] width 147 height 15
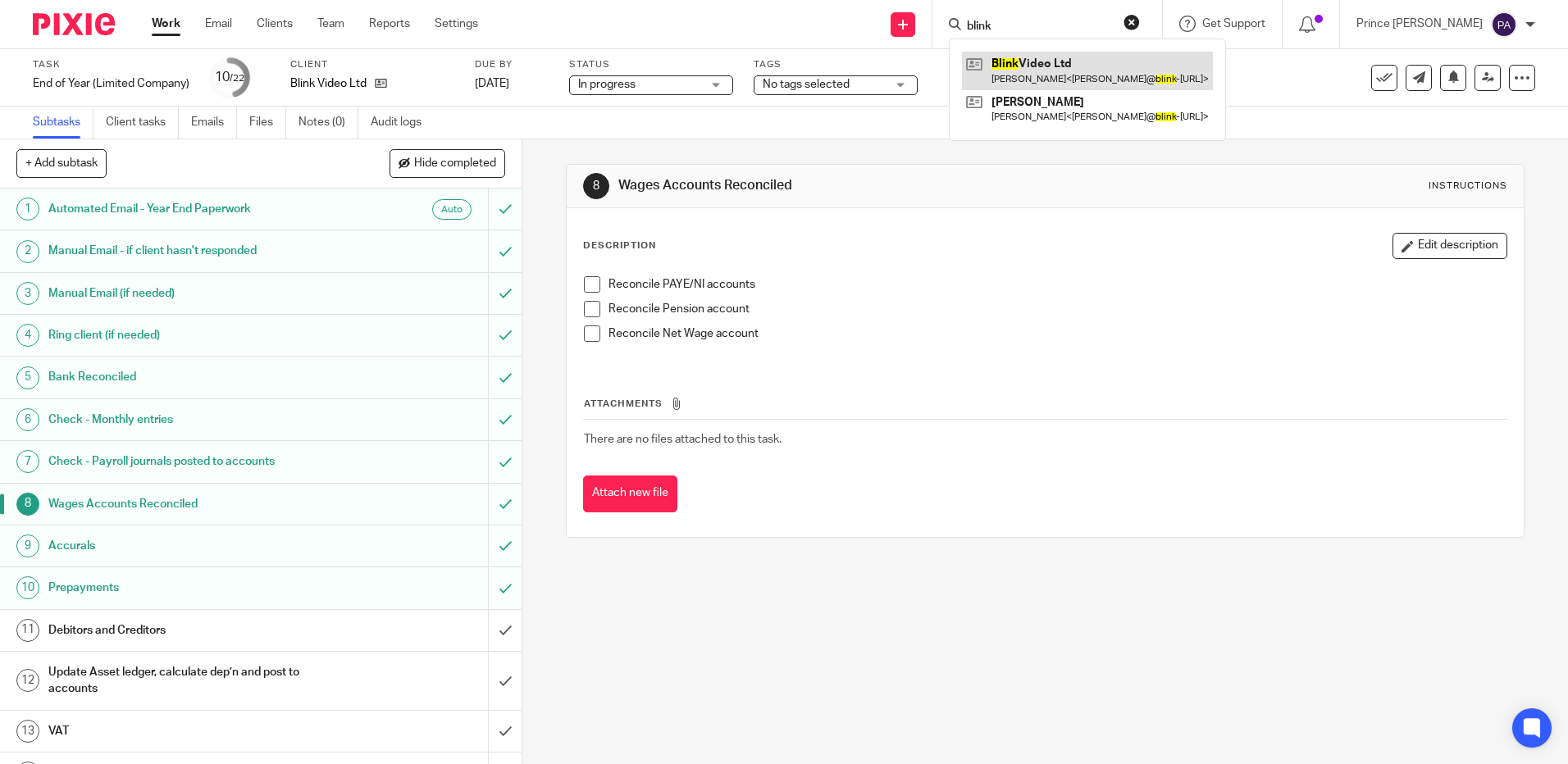
type input "blink"
click at [1071, 79] on link at bounding box center [1088, 70] width 251 height 37
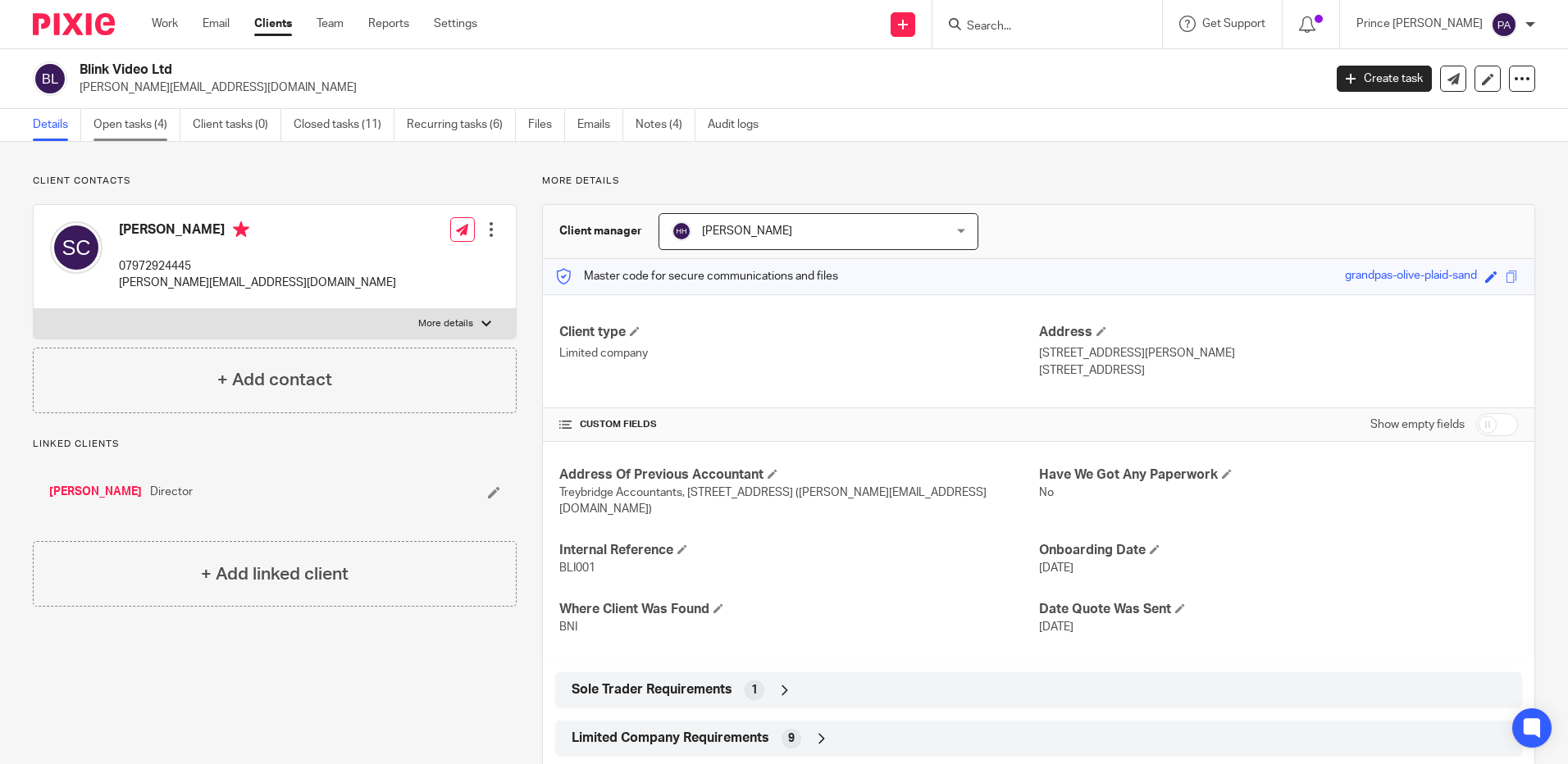
click at [129, 120] on link "Open tasks (4)" at bounding box center [137, 125] width 87 height 32
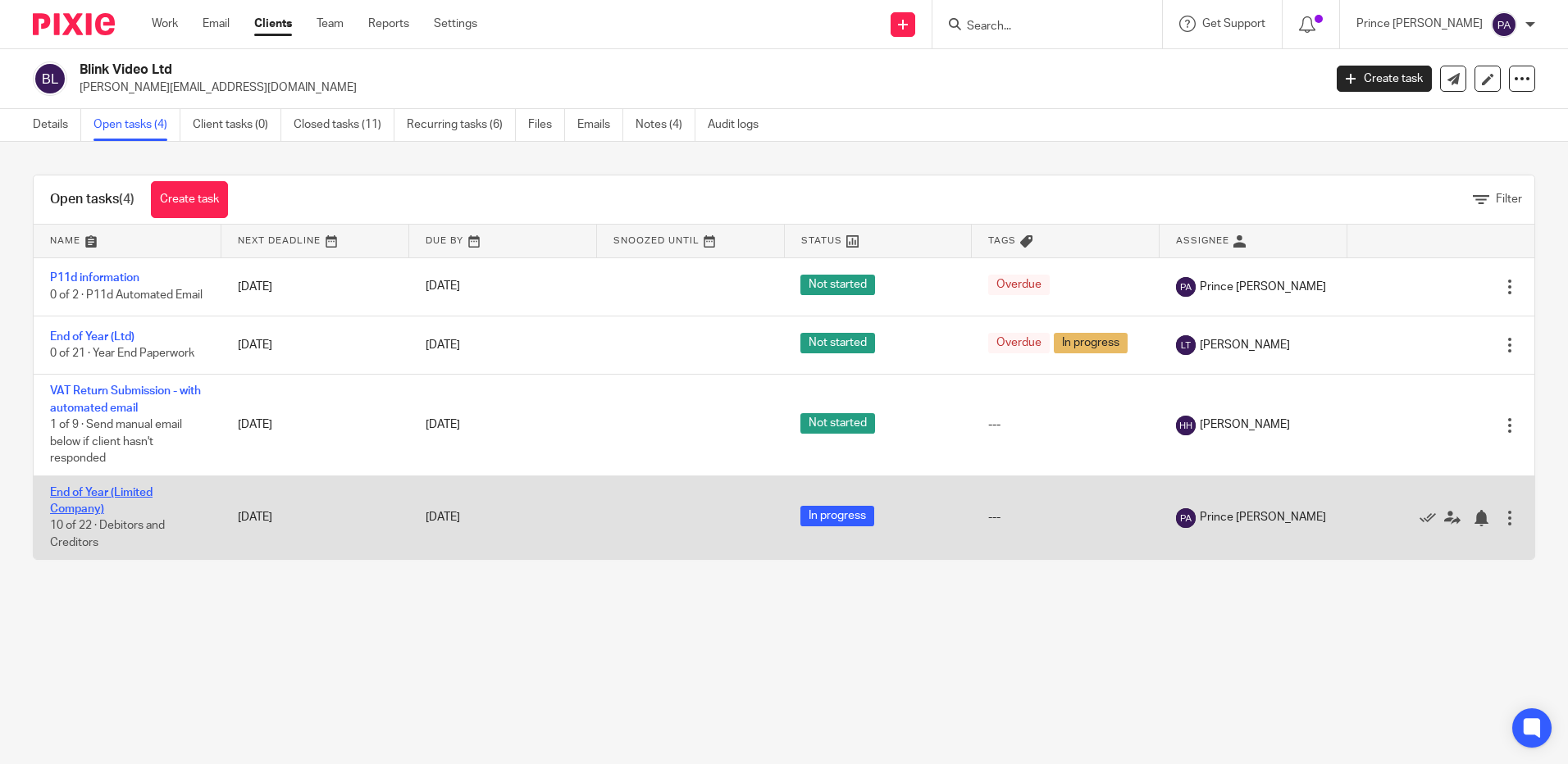
click at [82, 515] on link "End of Year (Limited Company)" at bounding box center [101, 501] width 103 height 28
